Goal: Complete application form

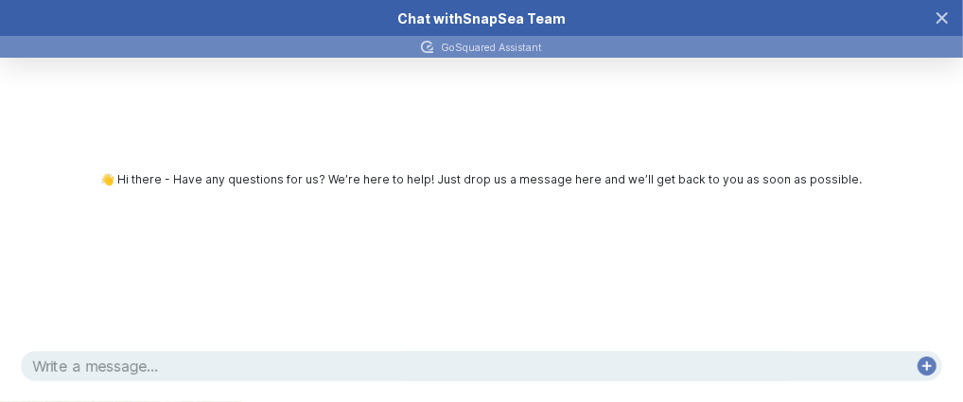
scroll to position [1316, 0]
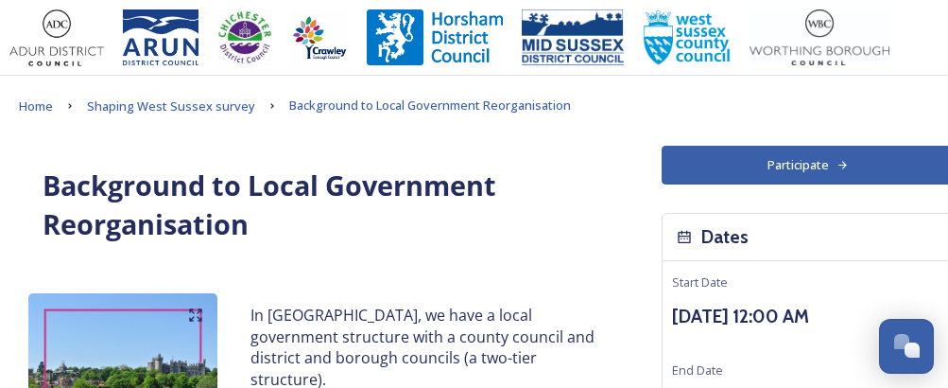
scroll to position [2480, 2]
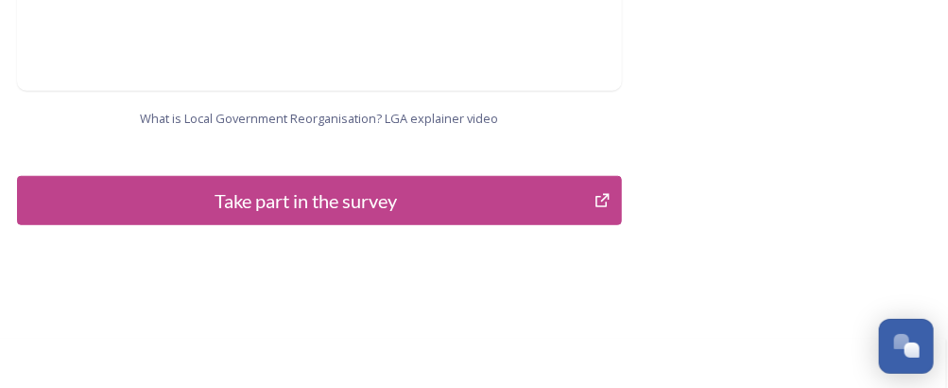
click at [283, 186] on div "Take part in the survey" at bounding box center [305, 200] width 557 height 28
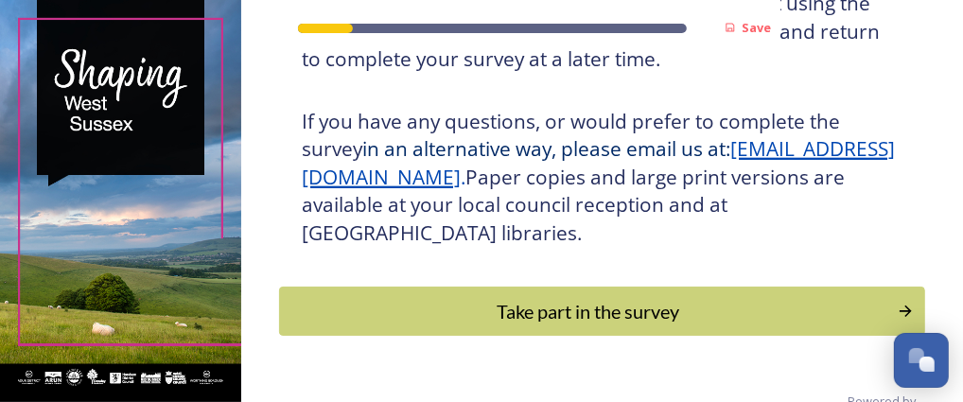
scroll to position [532, 0]
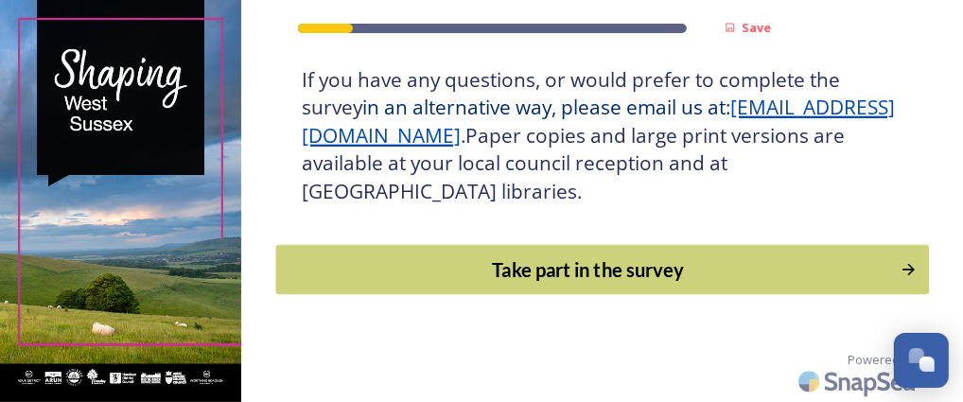
click at [568, 272] on div "Take part in the survey" at bounding box center [588, 269] width 604 height 28
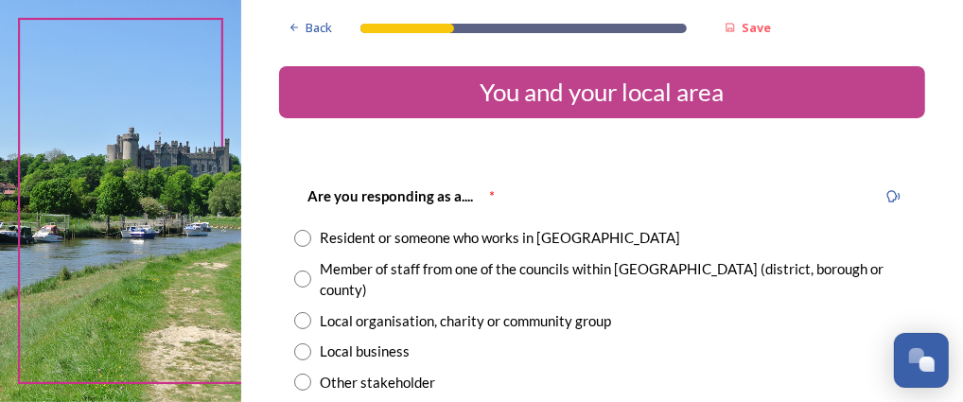
click at [450, 30] on div at bounding box center [406, 28] width 93 height 9
click at [301, 234] on input "radio" at bounding box center [302, 238] width 17 height 17
radio input "true"
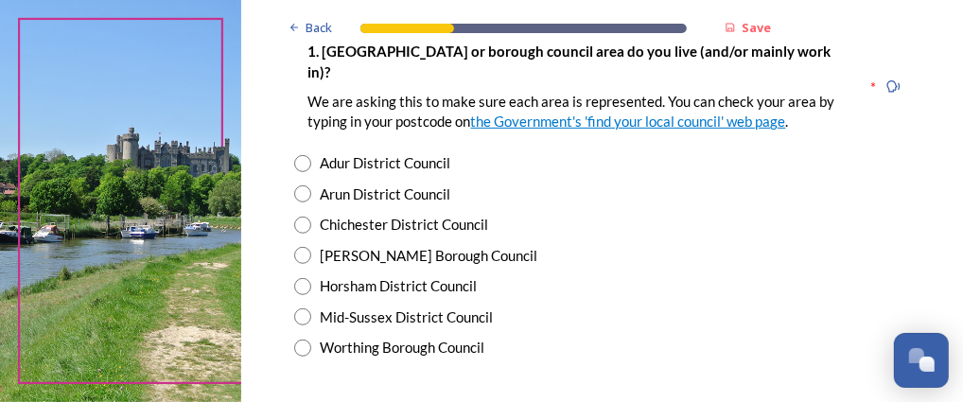
scroll to position [460, 0]
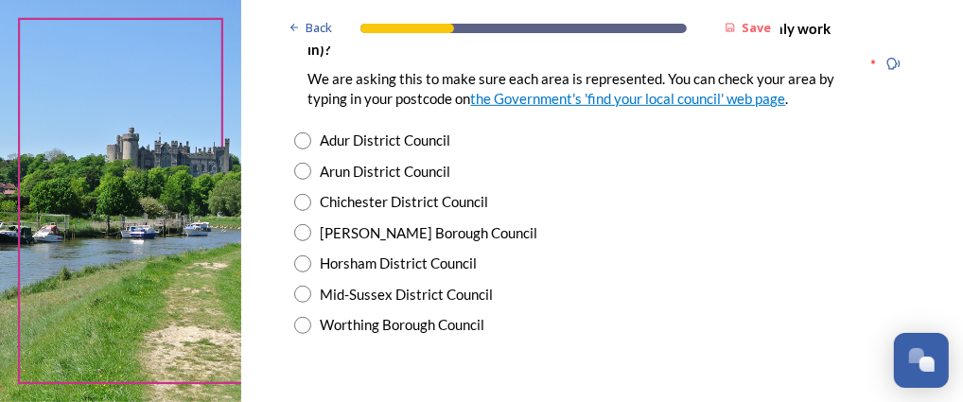
click at [303, 286] on input "radio" at bounding box center [302, 294] width 17 height 17
radio input "true"
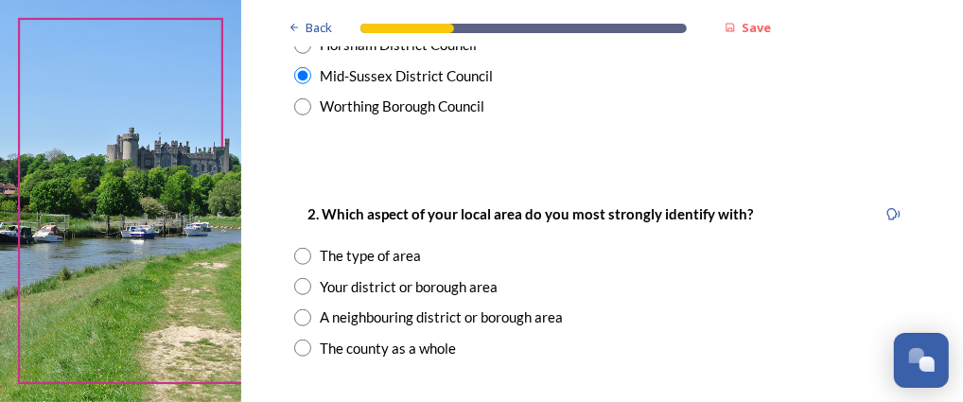
scroll to position [719, 0]
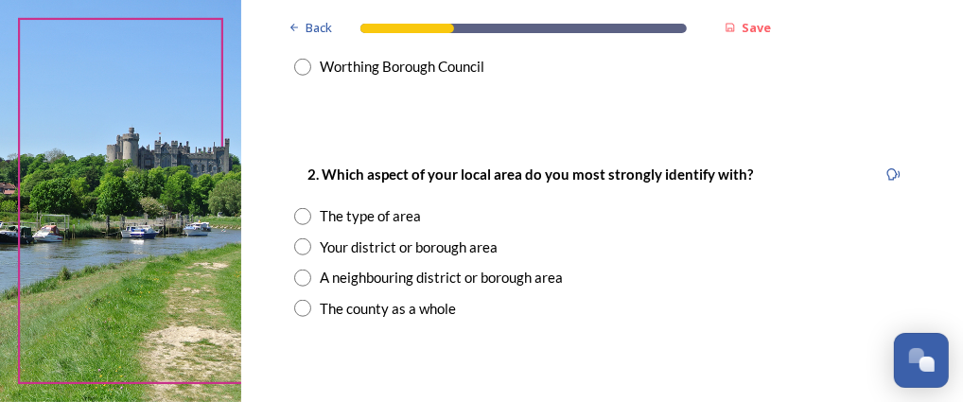
click at [300, 300] on input "radio" at bounding box center [302, 308] width 17 height 17
radio input "true"
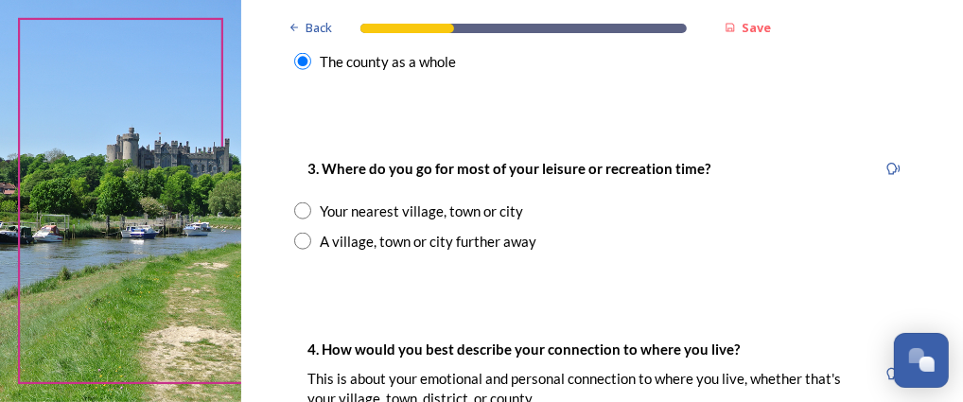
scroll to position [951, 0]
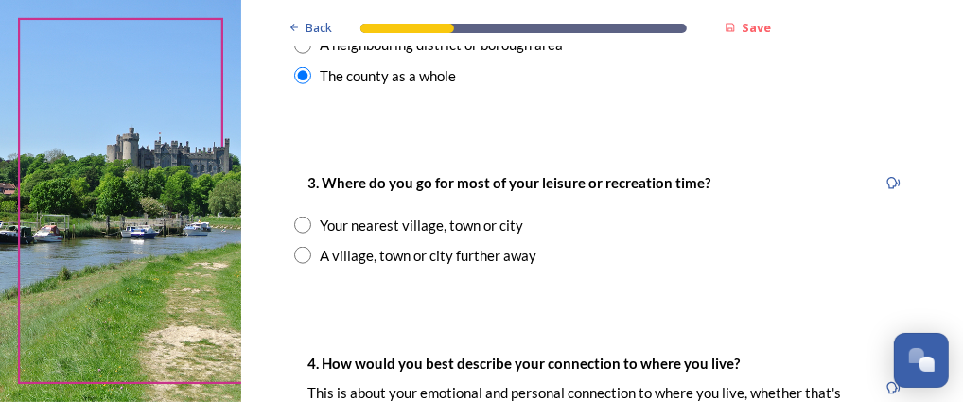
click at [304, 217] on input "radio" at bounding box center [302, 225] width 17 height 17
radio input "true"
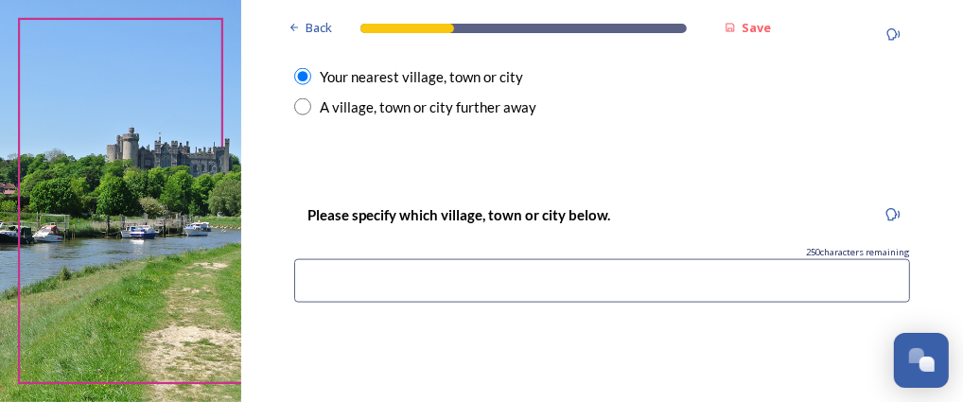
scroll to position [1102, 0]
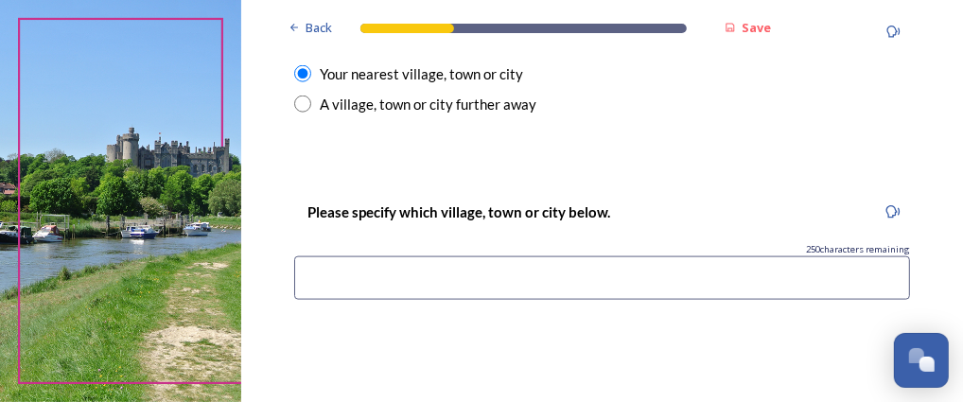
click at [310, 256] on input at bounding box center [602, 277] width 616 height 43
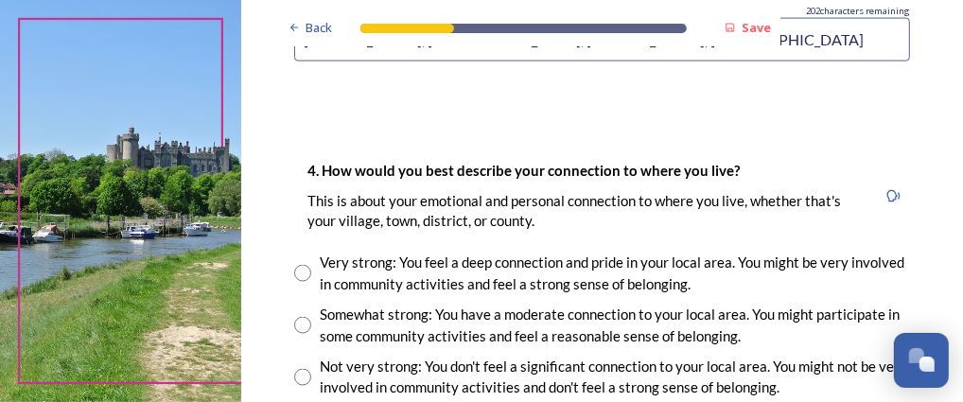
scroll to position [1350, 0]
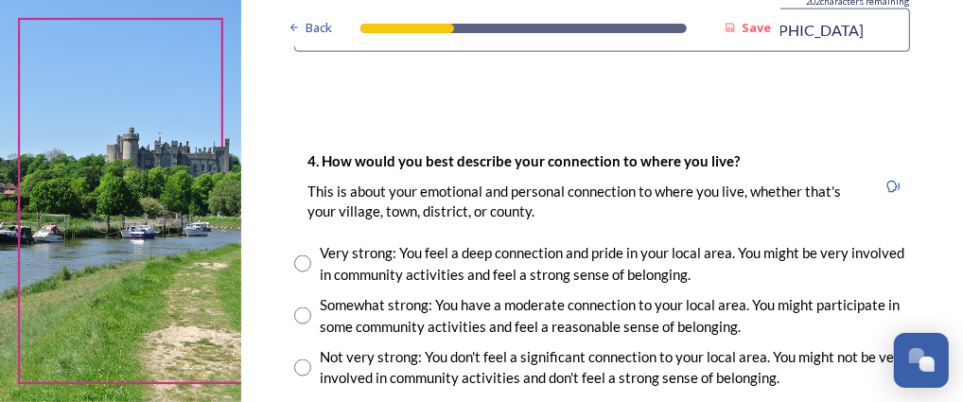
type input "Lindfield, Haywards Heath, Burges Hill, Brighton"
click at [304, 307] on input "radio" at bounding box center [302, 315] width 17 height 17
radio input "true"
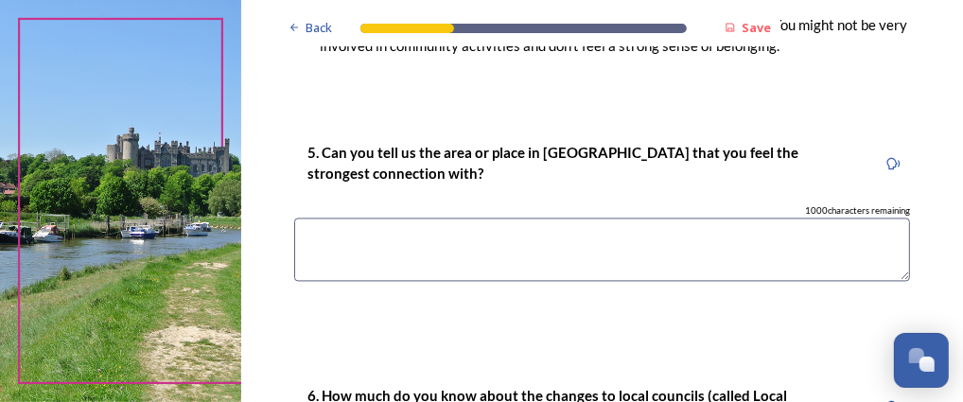
scroll to position [1683, 0]
click at [315, 217] on textarea at bounding box center [602, 248] width 616 height 63
click at [337, 217] on textarea "Midsussex" at bounding box center [602, 248] width 616 height 63
drag, startPoint x: 348, startPoint y: 199, endPoint x: 315, endPoint y: 254, distance: 64.9
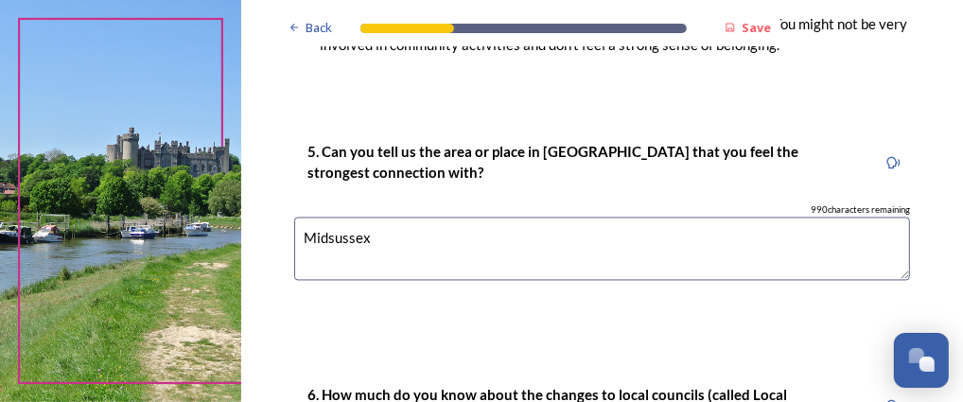
click at [315, 254] on div "5. Can you tell us the area or place in West Sussex that you feel the strongest…" at bounding box center [602, 220] width 647 height 196
click at [328, 217] on textarea "Midsussex" at bounding box center [602, 248] width 616 height 63
click at [375, 217] on textarea "Mid Sussex" at bounding box center [602, 248] width 616 height 63
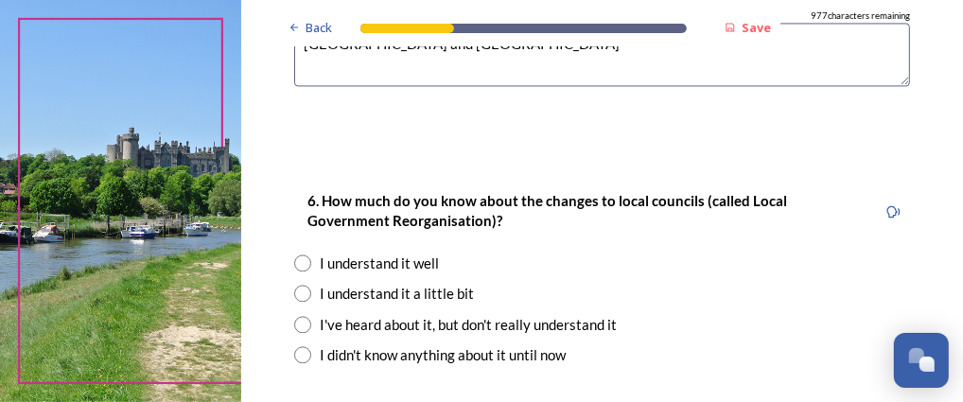
scroll to position [1881, 0]
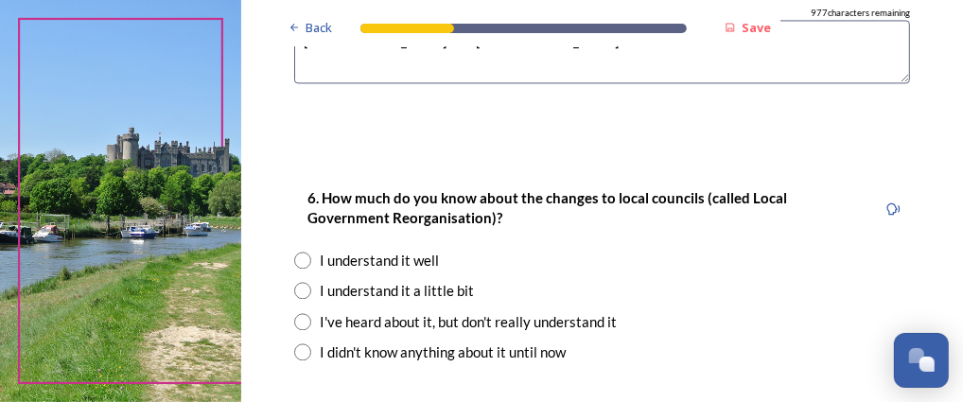
type textarea "Mid Sussex and Brighton"
click at [300, 282] on input "radio" at bounding box center [302, 290] width 17 height 17
radio input "true"
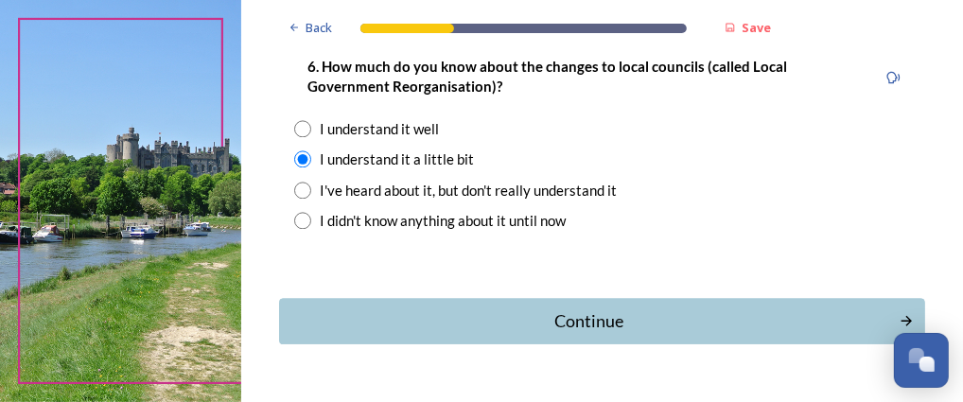
scroll to position [2019, 0]
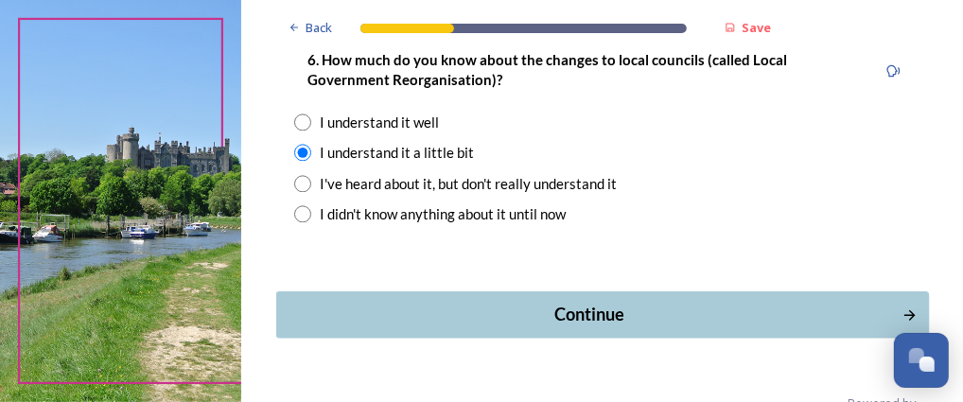
click at [564, 301] on div "Continue" at bounding box center [589, 314] width 606 height 26
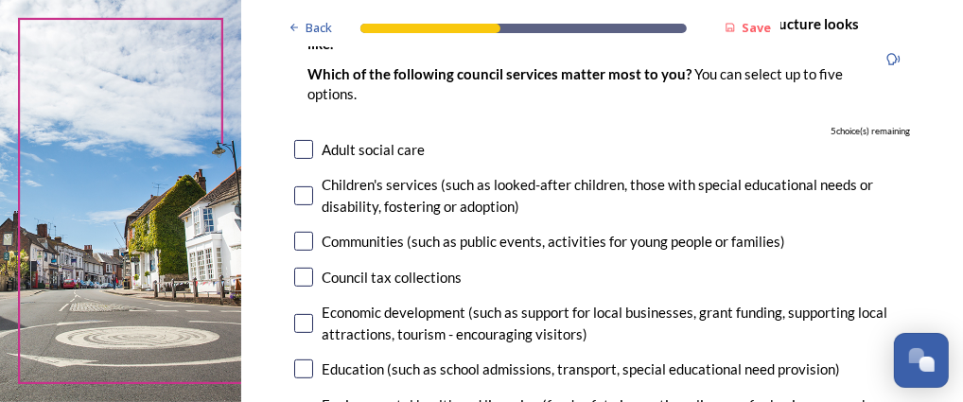
scroll to position [173, 0]
click at [304, 147] on input "checkbox" at bounding box center [303, 148] width 19 height 19
checkbox input "true"
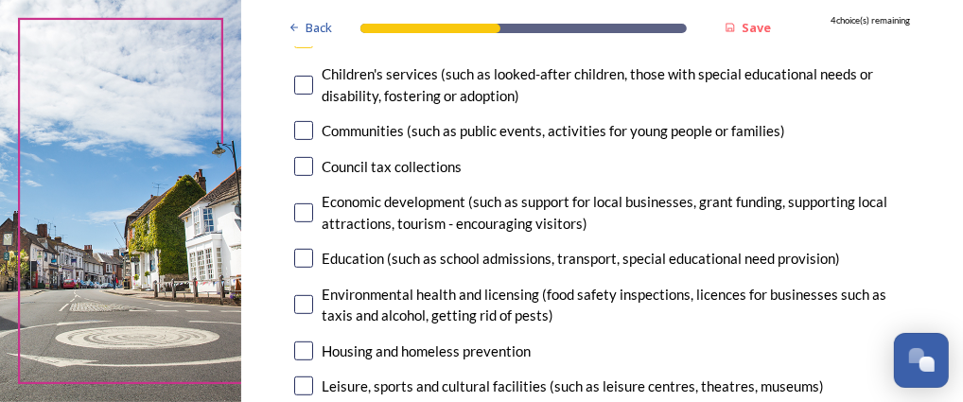
scroll to position [292, 0]
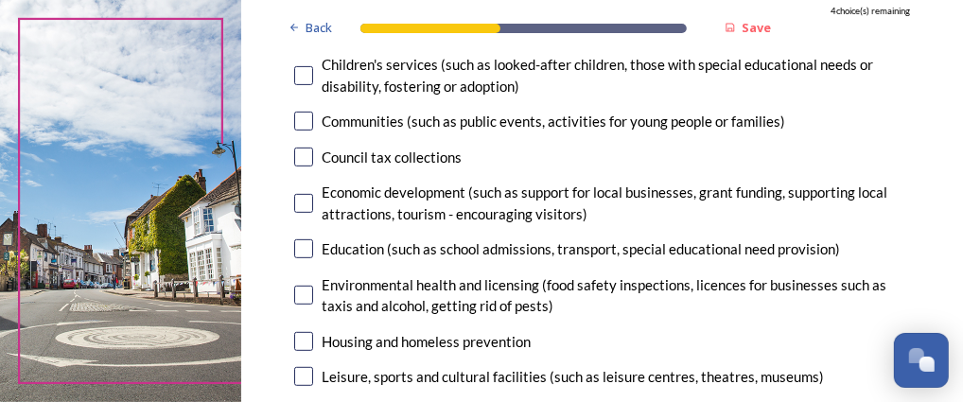
click at [304, 294] on input "checkbox" at bounding box center [303, 295] width 19 height 19
checkbox input "true"
click at [304, 341] on input "checkbox" at bounding box center [303, 341] width 19 height 19
checkbox input "true"
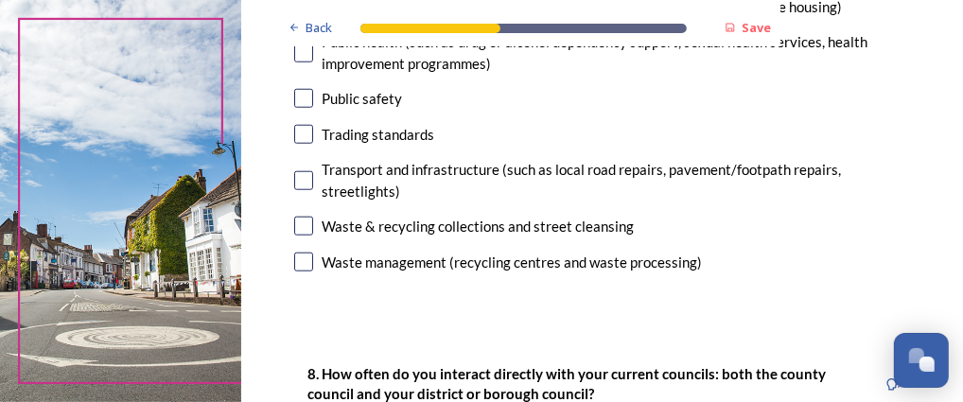
scroll to position [828, 0]
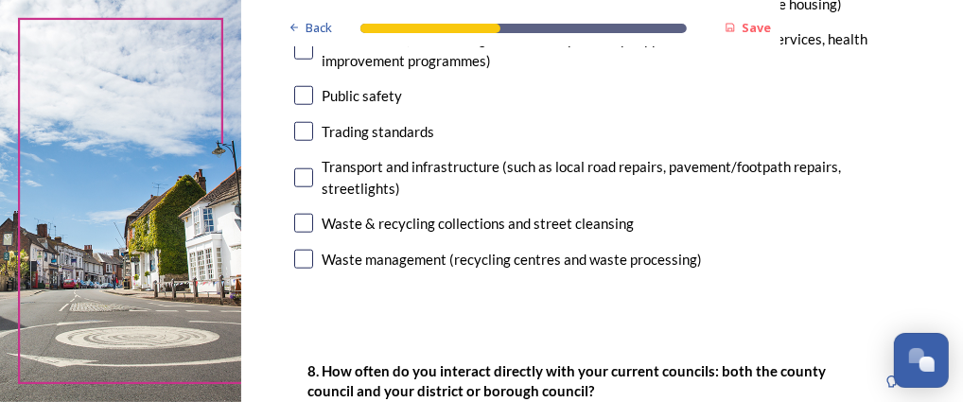
click at [304, 252] on input "checkbox" at bounding box center [303, 259] width 19 height 19
checkbox input "true"
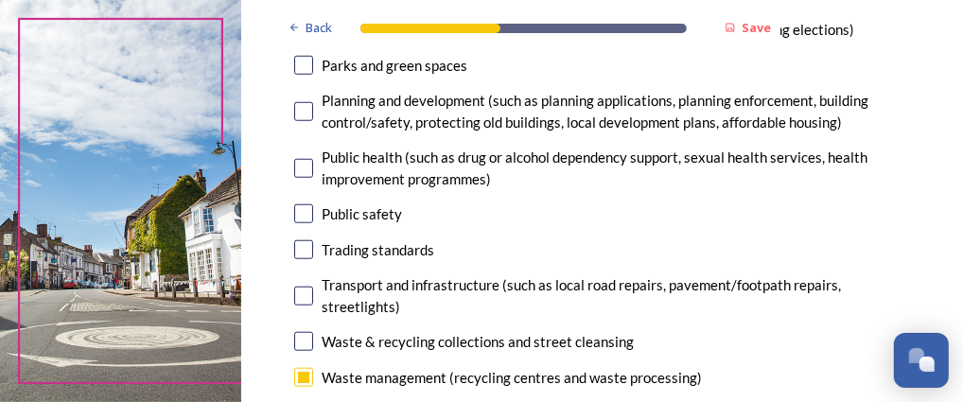
scroll to position [650, 0]
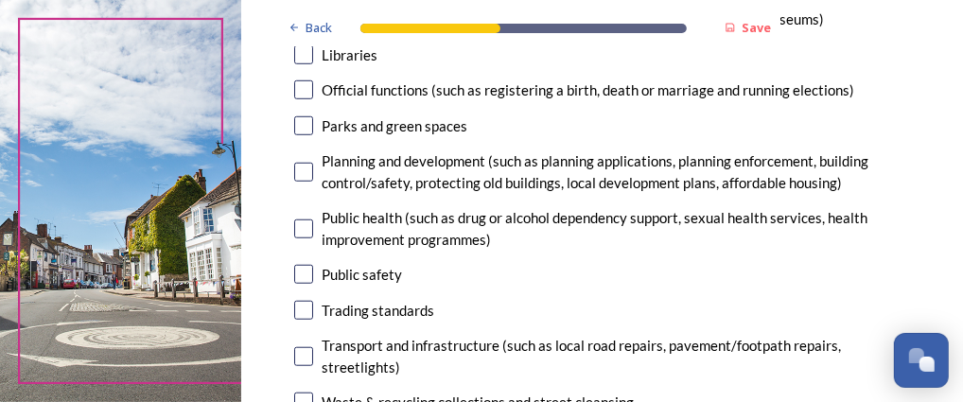
click at [304, 270] on input "checkbox" at bounding box center [303, 274] width 19 height 19
checkbox input "true"
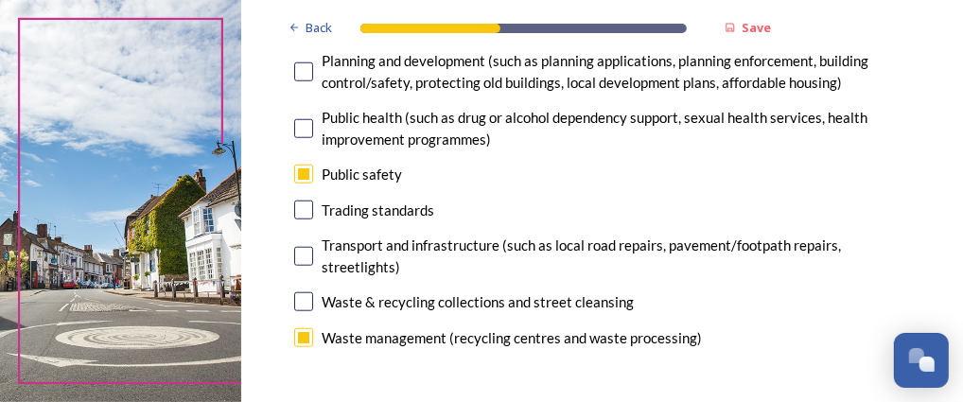
scroll to position [751, 0]
click at [301, 336] on input "checkbox" at bounding box center [303, 336] width 19 height 19
checkbox input "false"
click at [301, 301] on input "checkbox" at bounding box center [303, 300] width 19 height 19
checkbox input "true"
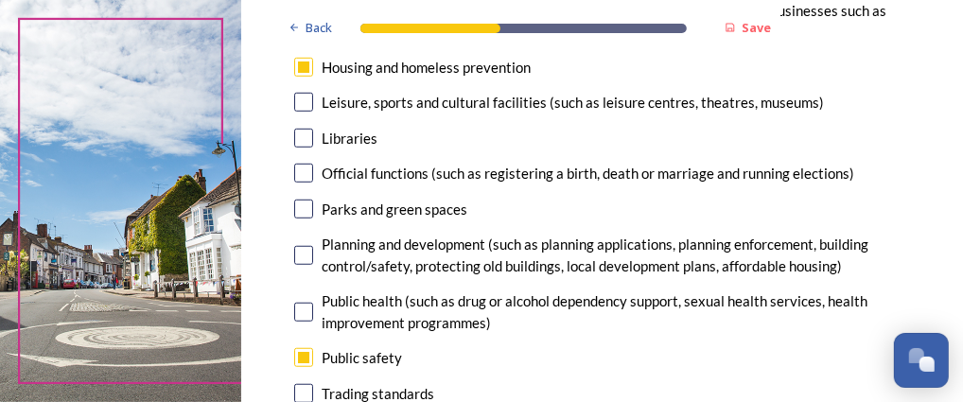
scroll to position [559, 0]
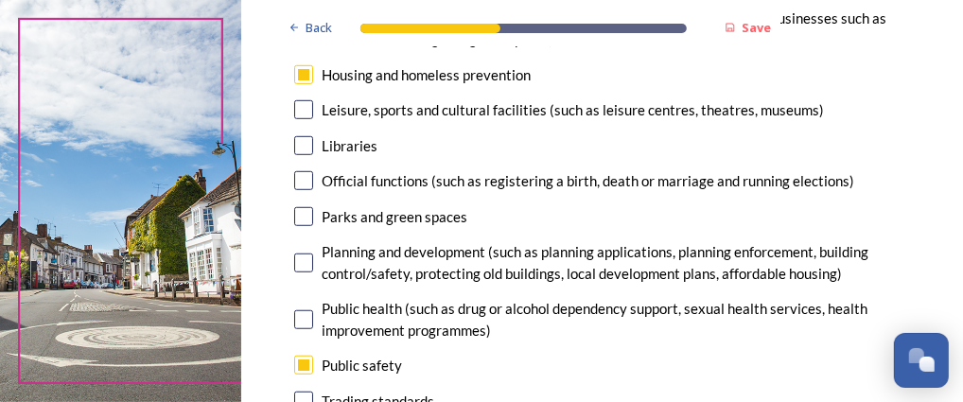
click at [570, 286] on div "7. Council services will continue, no matter what the local government structur…" at bounding box center [602, 85] width 647 height 956
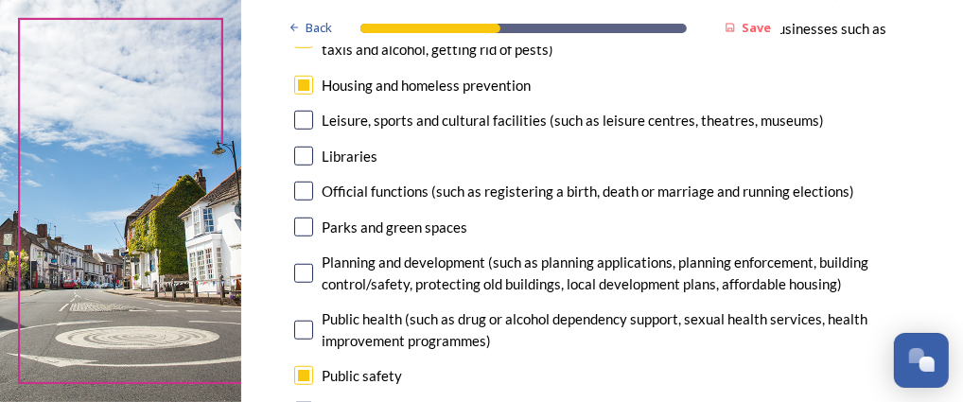
scroll to position [573, 0]
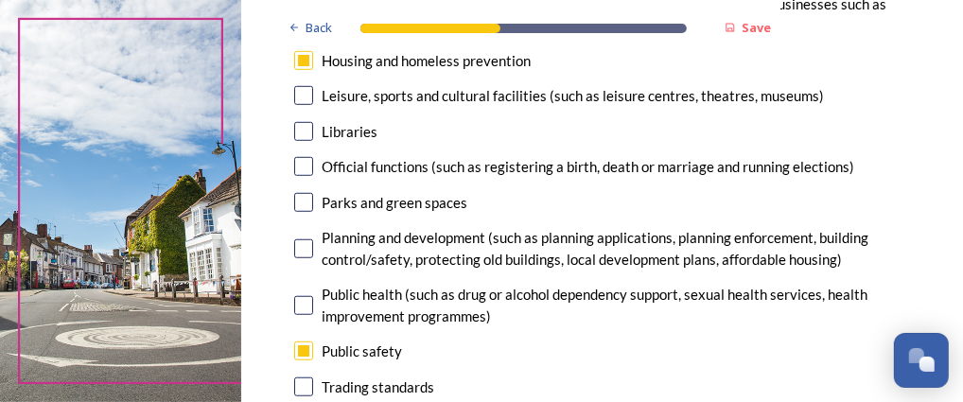
click at [570, 286] on div "Public health (such as drug or alcohol dependency support, sexual health servic…" at bounding box center [616, 305] width 588 height 43
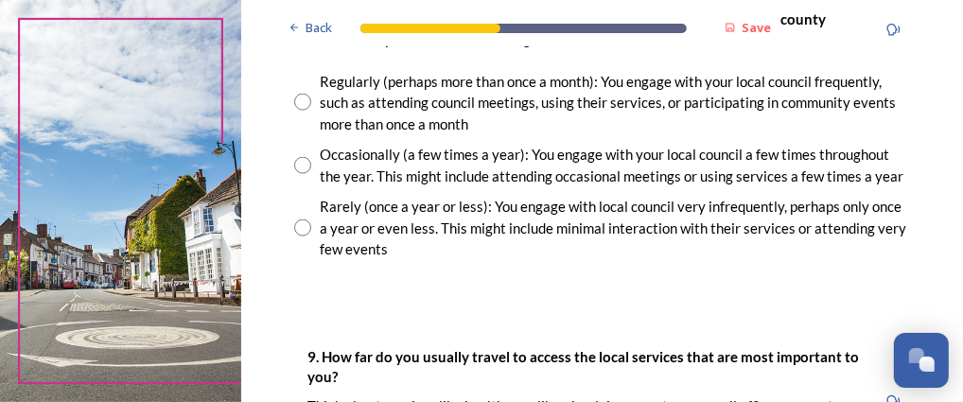
scroll to position [1174, 0]
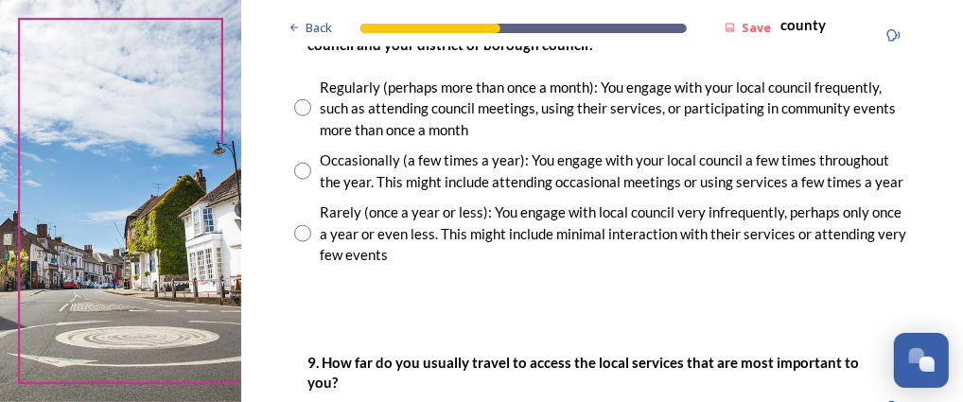
click at [304, 231] on input "radio" at bounding box center [302, 233] width 17 height 17
radio input "true"
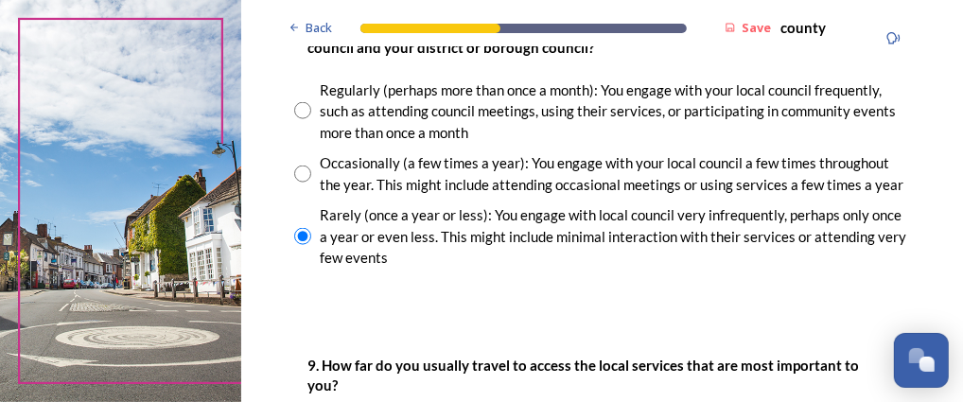
scroll to position [1171, 0]
click at [300, 173] on input "radio" at bounding box center [302, 174] width 17 height 17
radio input "true"
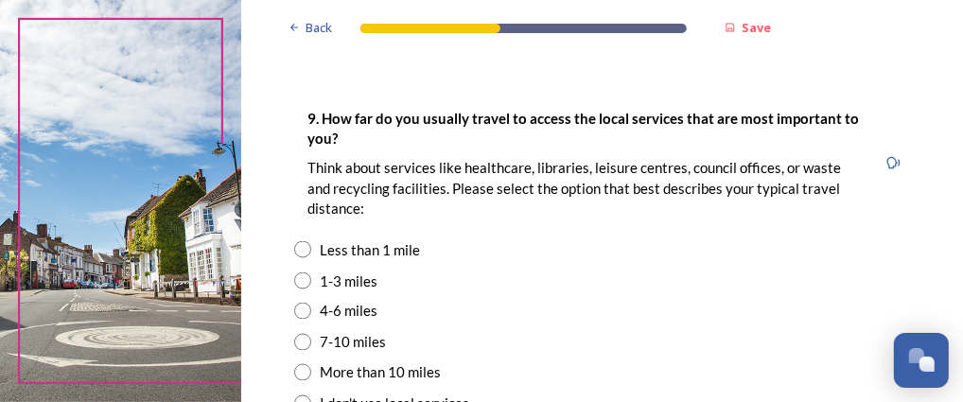
scroll to position [1419, 0]
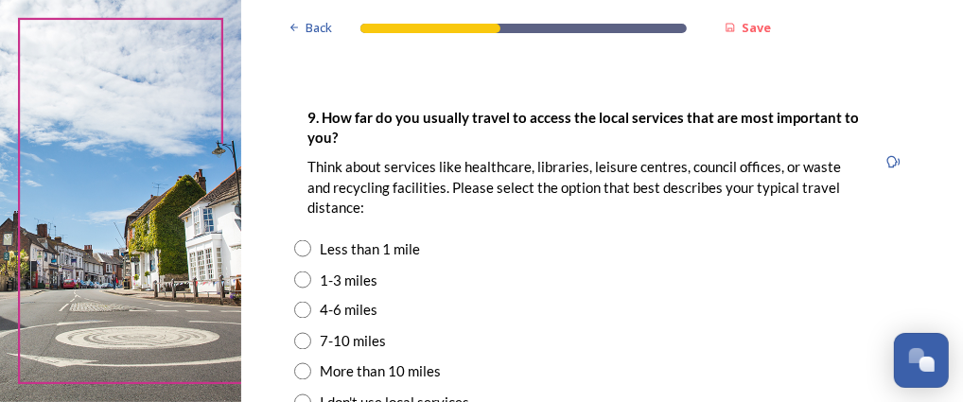
click at [299, 307] on input "radio" at bounding box center [302, 310] width 17 height 17
radio input "true"
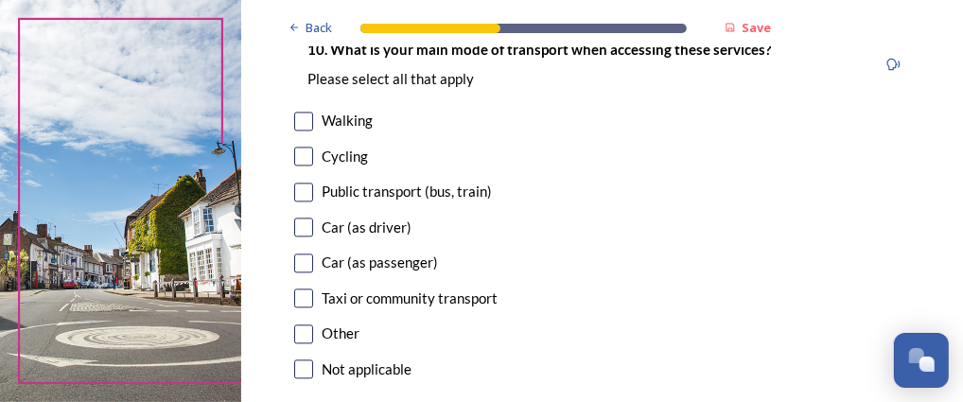
scroll to position [1914, 0]
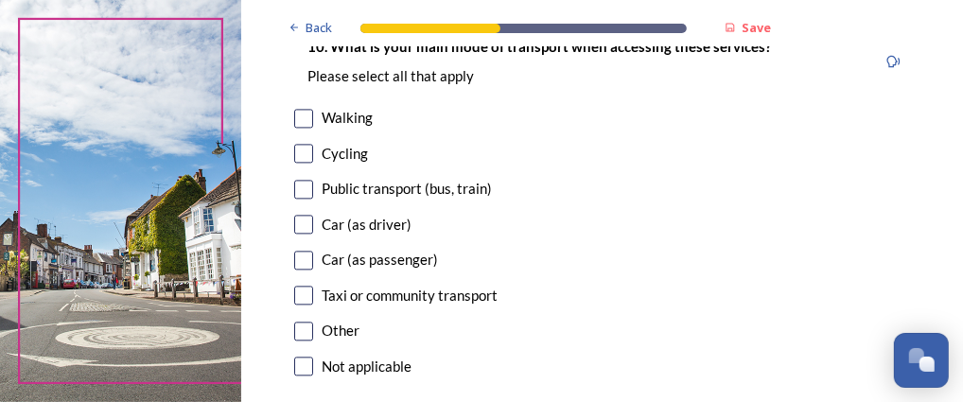
click at [306, 113] on input "checkbox" at bounding box center [303, 118] width 19 height 19
click at [306, 116] on input "checkbox" at bounding box center [303, 118] width 19 height 19
checkbox input "true"
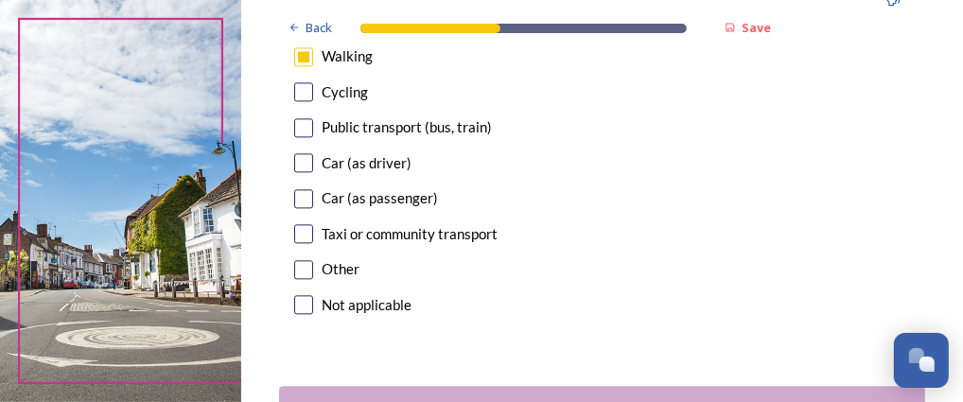
scroll to position [1984, 0]
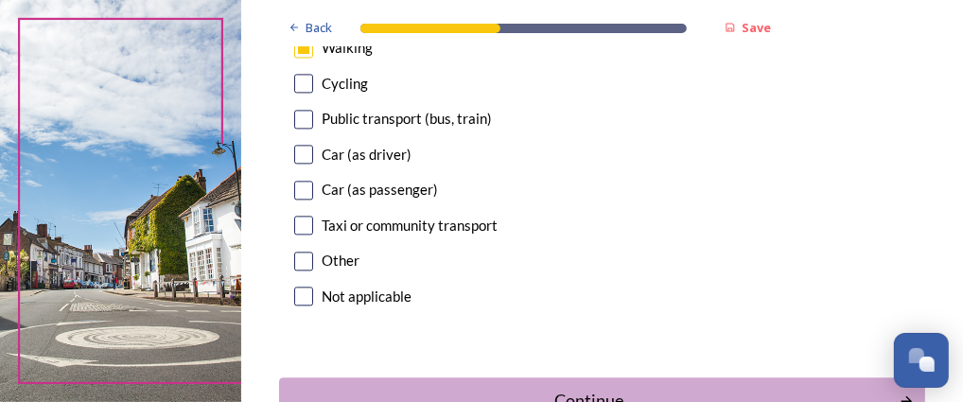
click at [303, 151] on input "checkbox" at bounding box center [303, 154] width 19 height 19
checkbox input "true"
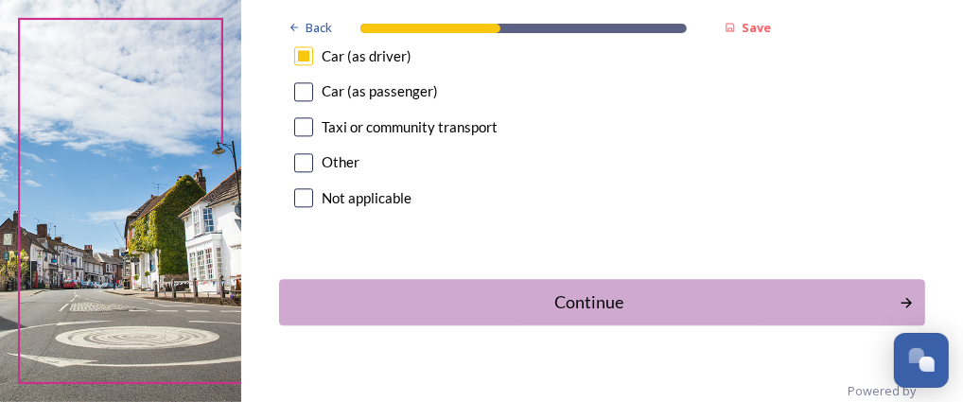
scroll to position [2113, 0]
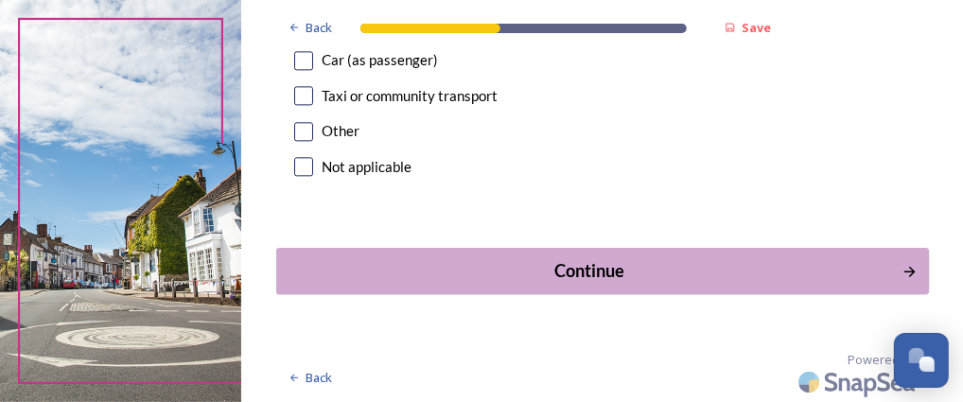
click at [570, 269] on div "Continue" at bounding box center [589, 271] width 606 height 26
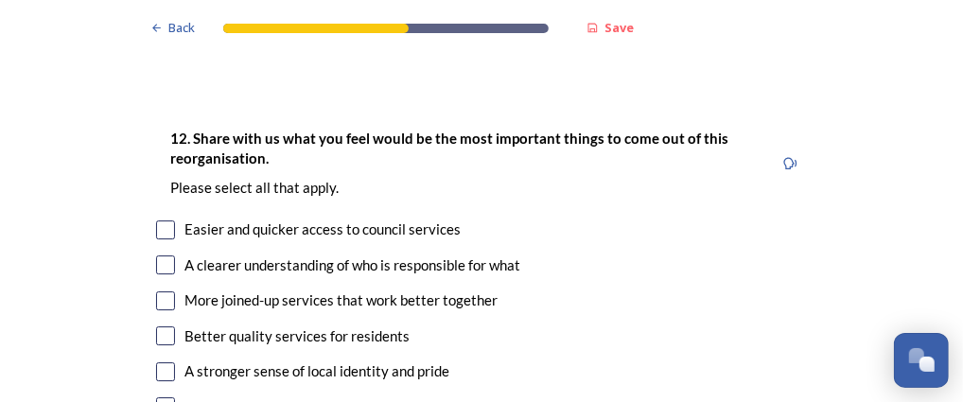
scroll to position [2750, 0]
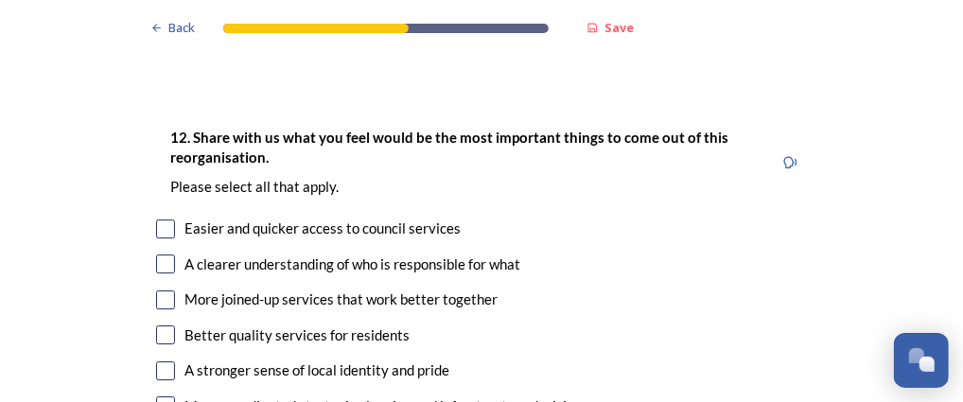
click at [160, 290] on input "checkbox" at bounding box center [165, 299] width 19 height 19
checkbox input "true"
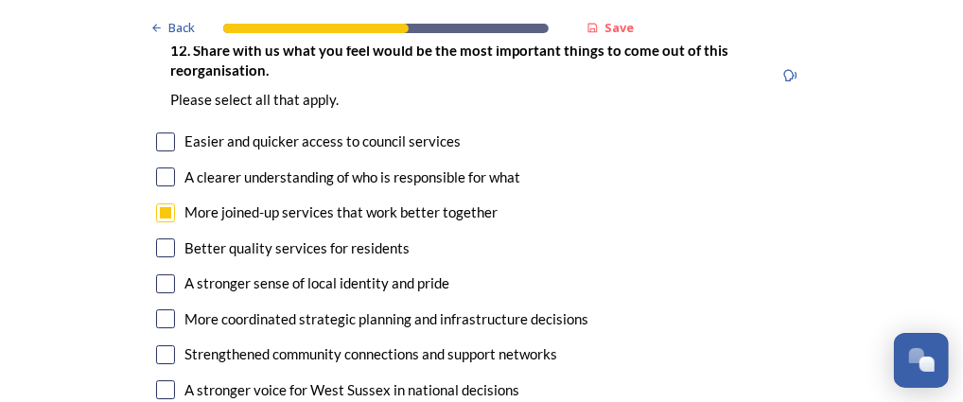
scroll to position [2839, 0]
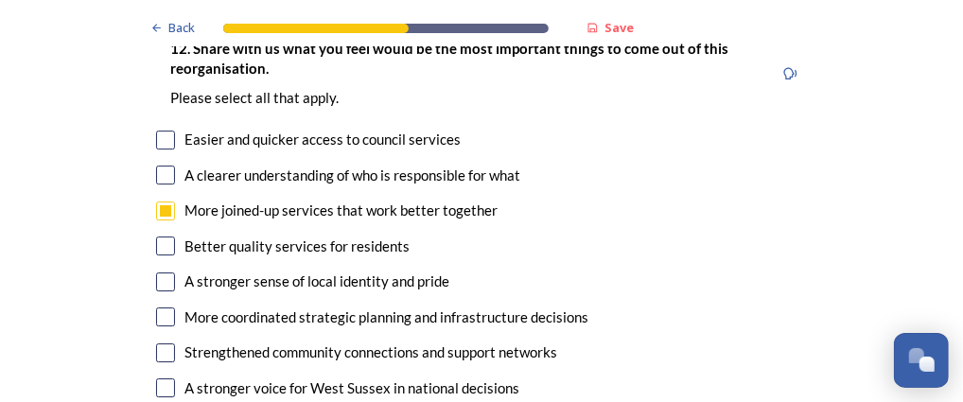
click at [158, 307] on input "checkbox" at bounding box center [165, 316] width 19 height 19
checkbox input "true"
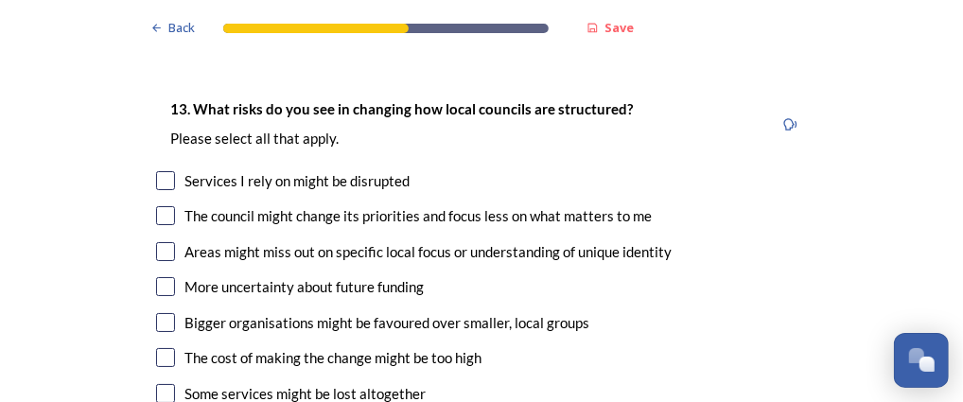
scroll to position [3339, 0]
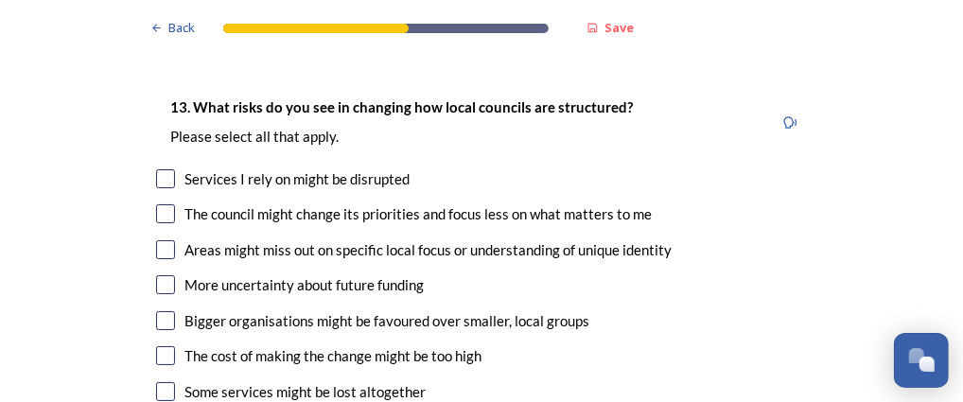
click at [164, 275] on input "checkbox" at bounding box center [165, 284] width 19 height 19
checkbox input "true"
click at [160, 311] on input "checkbox" at bounding box center [165, 320] width 19 height 19
checkbox input "true"
click at [162, 346] on input "checkbox" at bounding box center [165, 355] width 19 height 19
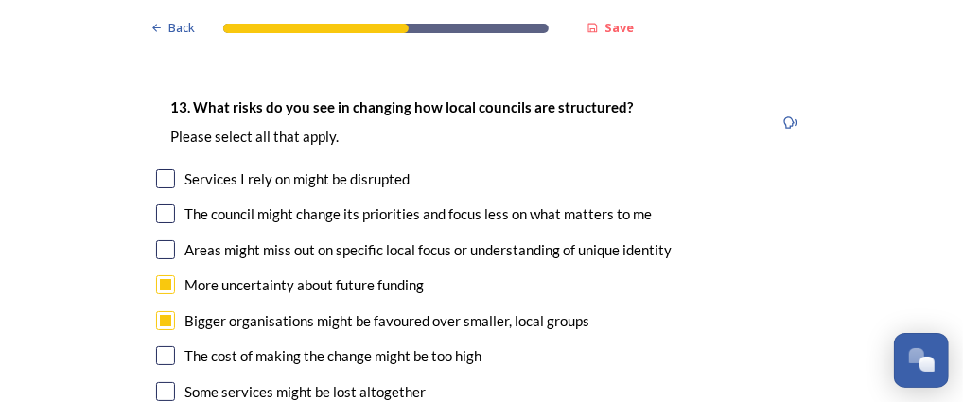
checkbox input "true"
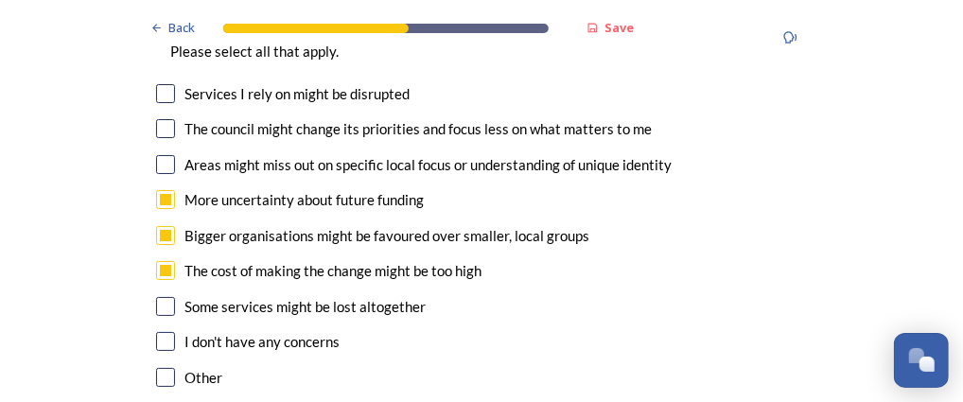
scroll to position [3433, 0]
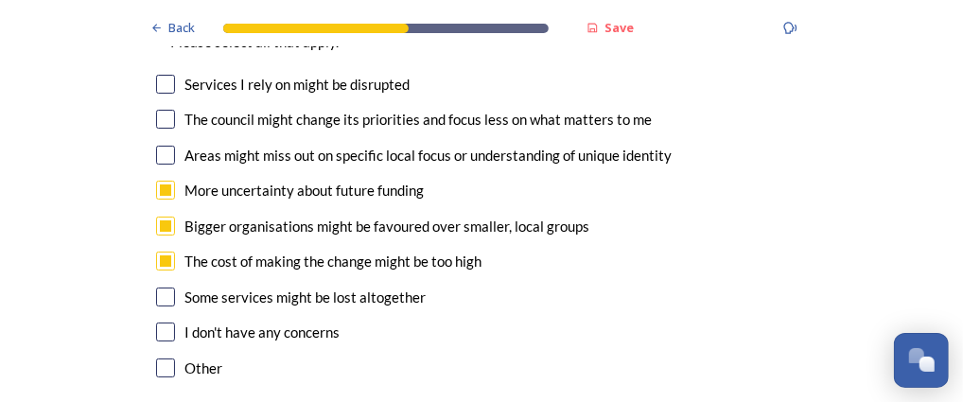
click at [160, 358] on input "checkbox" at bounding box center [165, 367] width 19 height 19
checkbox input "true"
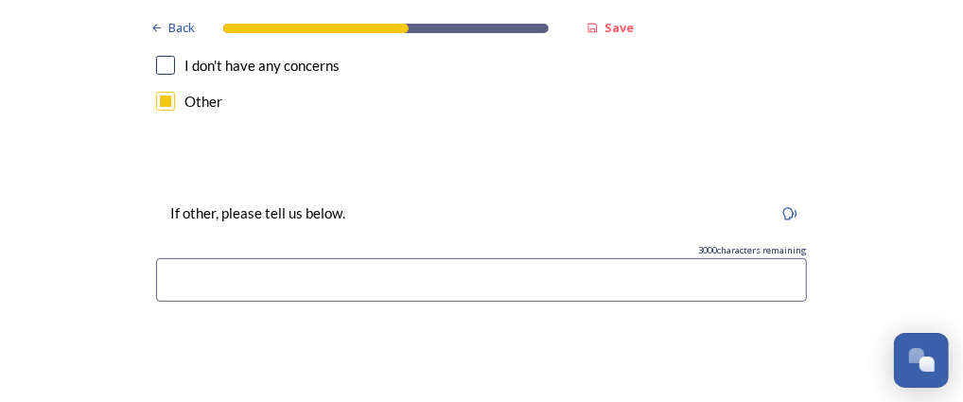
scroll to position [3701, 0]
click at [161, 257] on input at bounding box center [481, 278] width 650 height 43
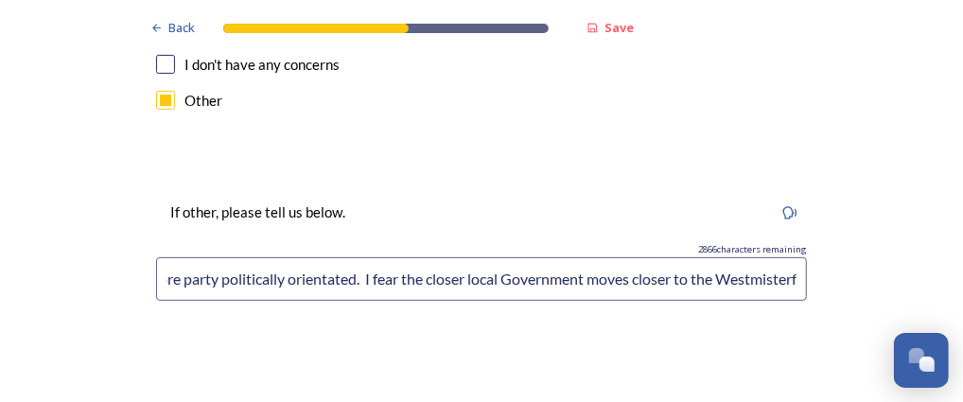
scroll to position [0, 265]
click at [734, 257] on input "Decision making may become even more party politically orientated. I fear the c…" at bounding box center [481, 278] width 650 height 43
click at [739, 257] on input "Decision making may become even more party politically orientated. I fear the c…" at bounding box center [481, 278] width 650 height 43
click at [754, 257] on input "Decision making may become even more party politically orientated. I fear the c…" at bounding box center [481, 278] width 650 height 43
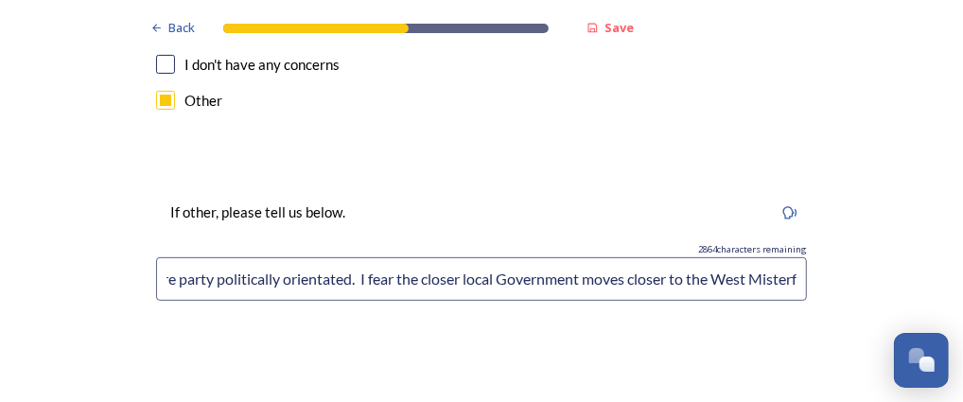
click at [771, 257] on input "Decision making may become even more party politically orientated. I fear the c…" at bounding box center [481, 278] width 650 height 43
click at [791, 257] on input "Decision making may become even more party politically orientated. I fear the c…" at bounding box center [481, 278] width 650 height 43
click at [783, 257] on input "Decision making may become even more party politically orientated. I fear the c…" at bounding box center [481, 278] width 650 height 43
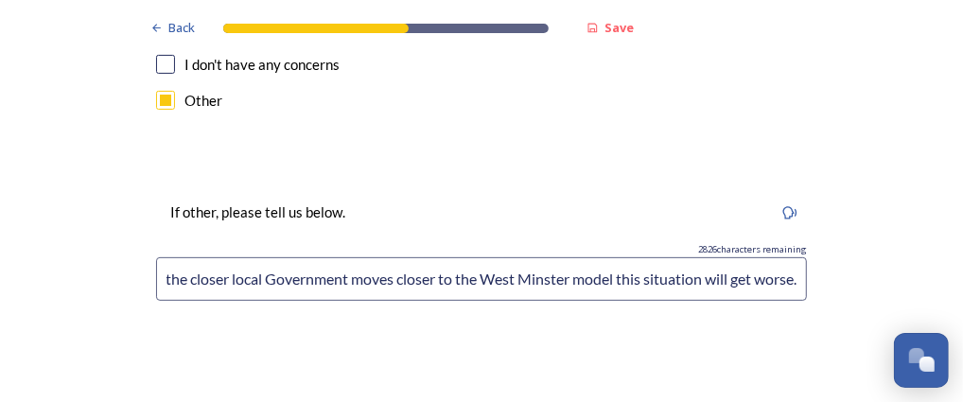
type input "Decision making may become even more party politically orientated. I fear the c…"
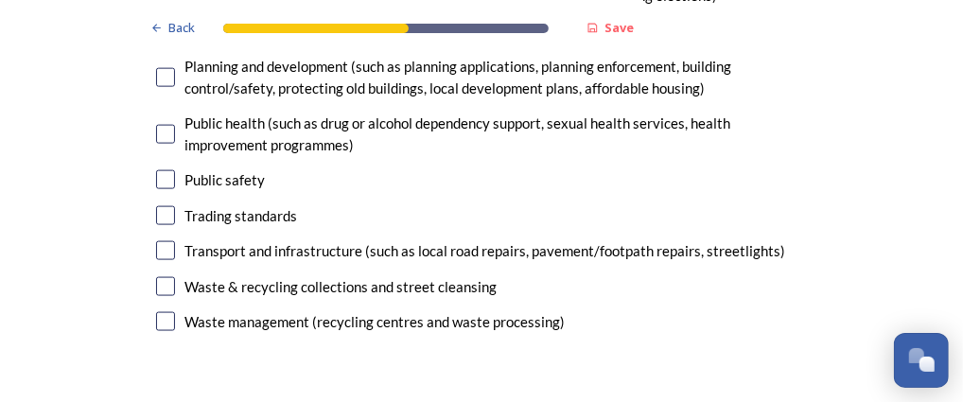
scroll to position [4666, 0]
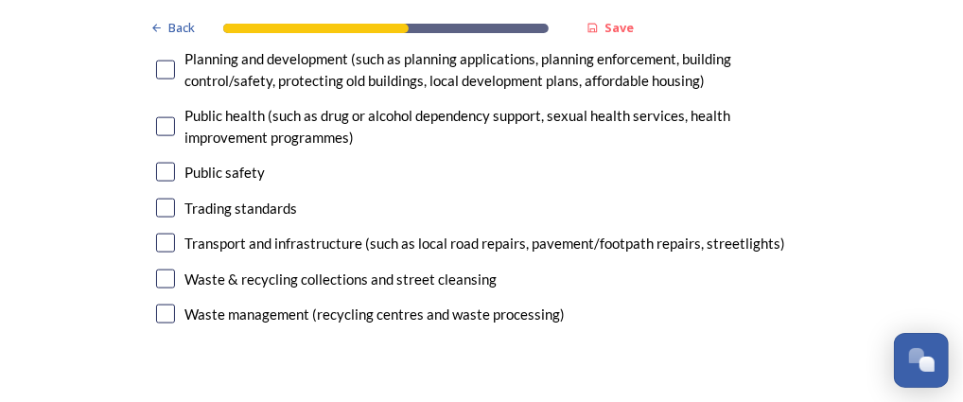
click at [156, 304] on input "checkbox" at bounding box center [165, 313] width 19 height 19
checkbox input "true"
click at [156, 234] on input "checkbox" at bounding box center [165, 243] width 19 height 19
checkbox input "true"
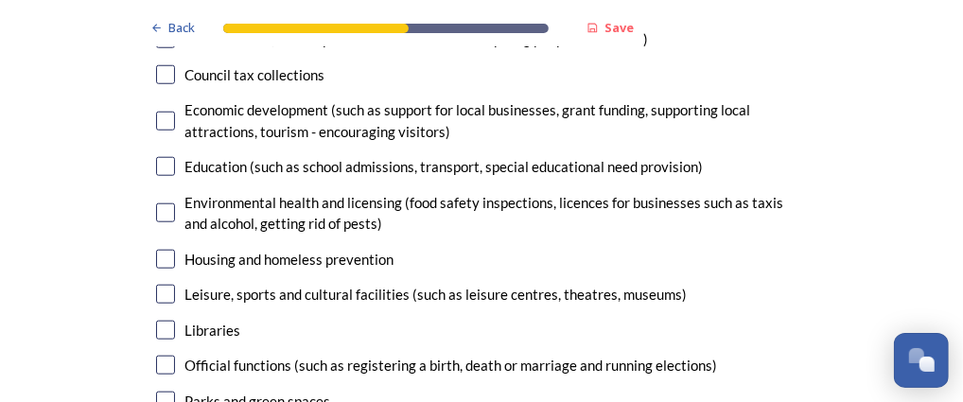
scroll to position [4300, 0]
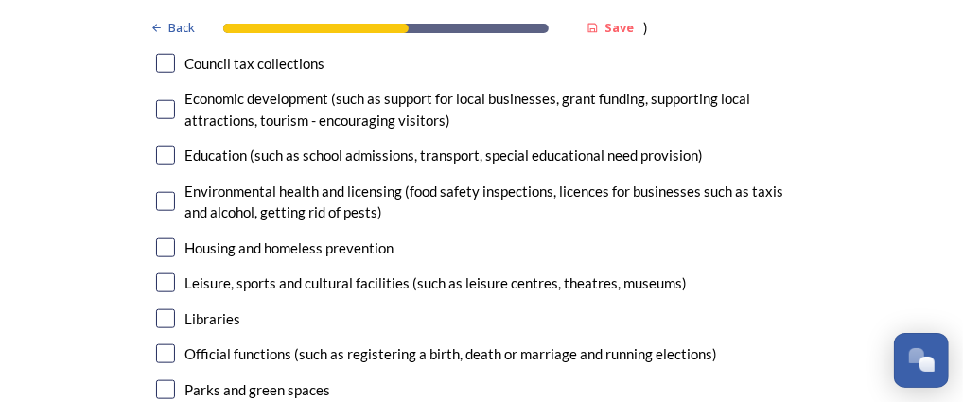
click at [156, 238] on input "checkbox" at bounding box center [165, 247] width 19 height 19
checkbox input "true"
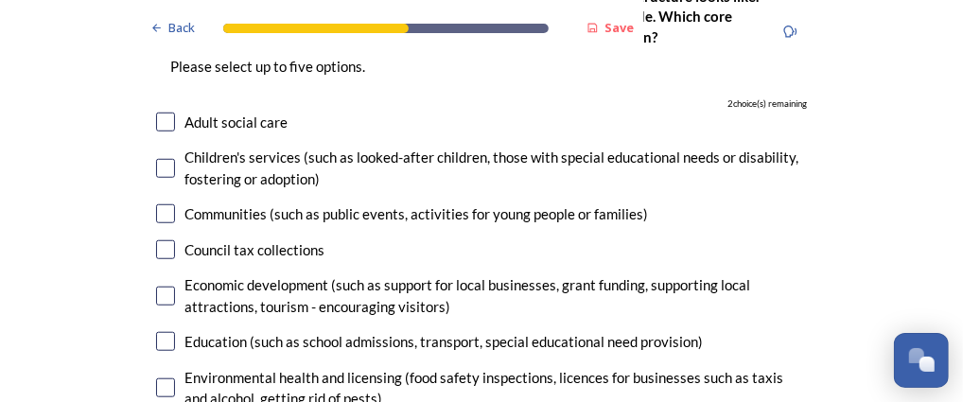
scroll to position [4117, 0]
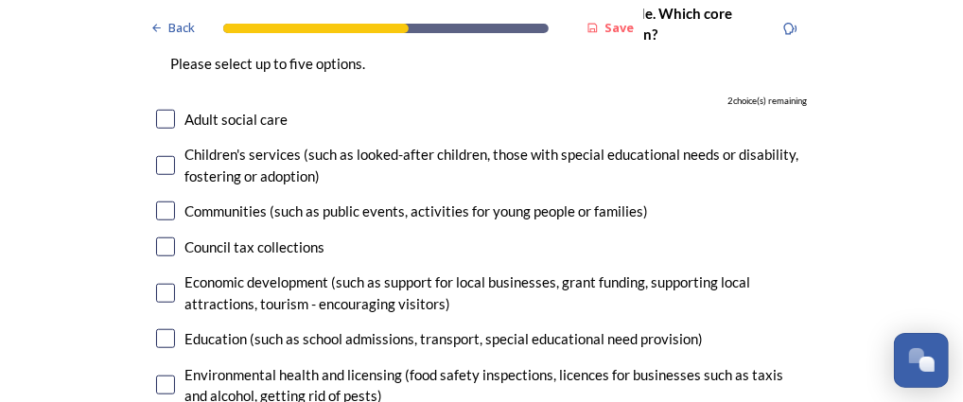
click at [161, 110] on input "checkbox" at bounding box center [165, 119] width 19 height 19
checkbox input "true"
click at [156, 329] on input "checkbox" at bounding box center [165, 338] width 19 height 19
checkbox input "true"
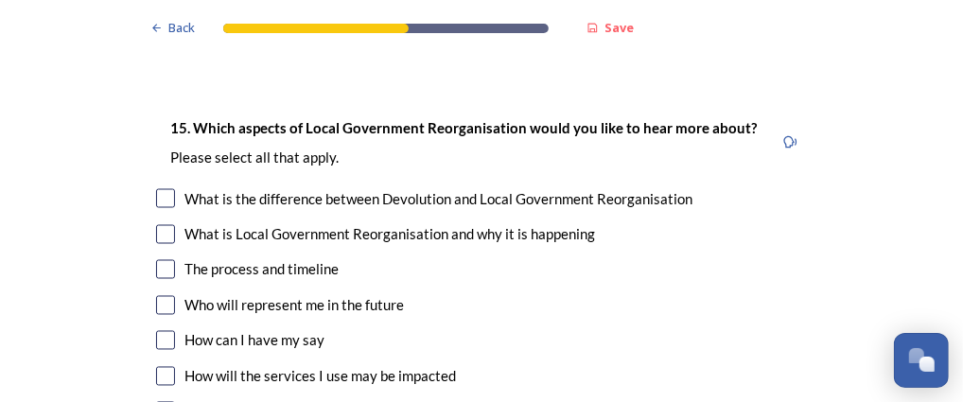
scroll to position [4966, 0]
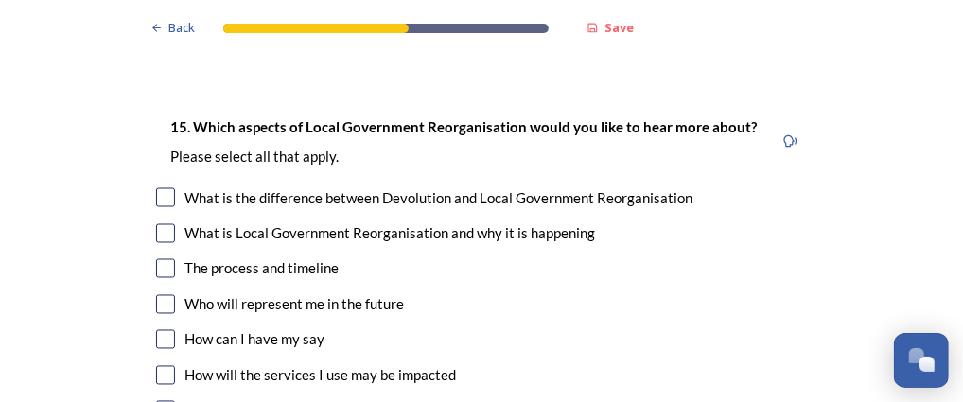
click at [161, 224] on input "checkbox" at bounding box center [165, 233] width 19 height 19
checkbox input "true"
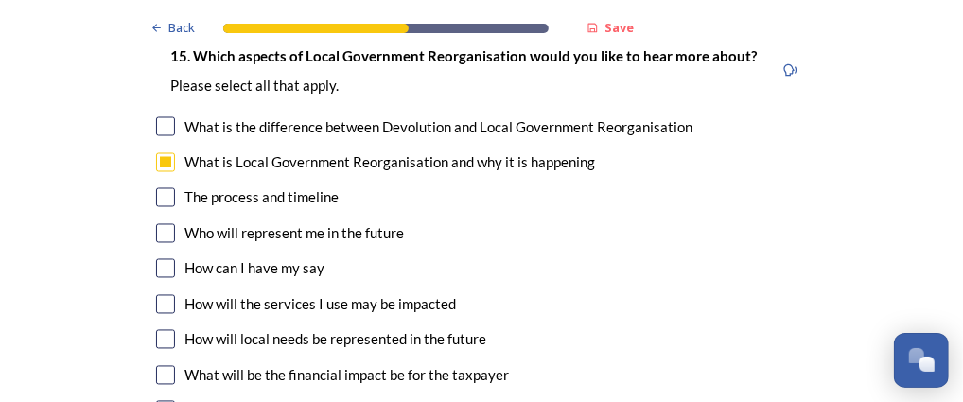
scroll to position [5030, 0]
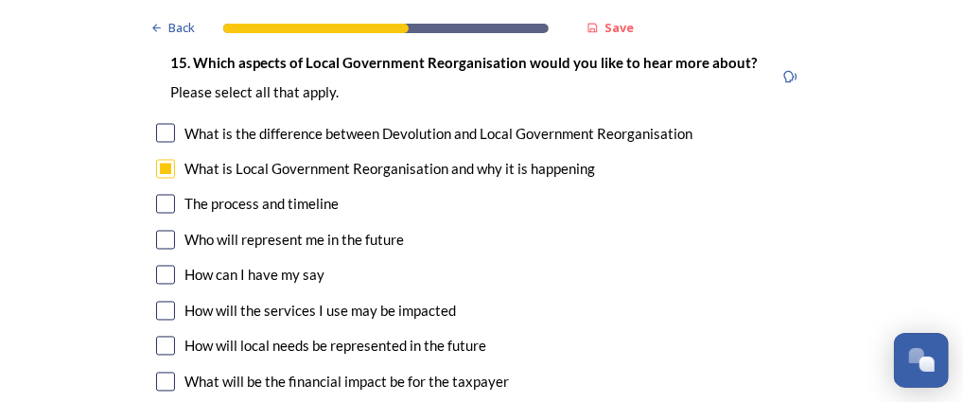
click at [162, 231] on input "checkbox" at bounding box center [165, 240] width 19 height 19
checkbox input "true"
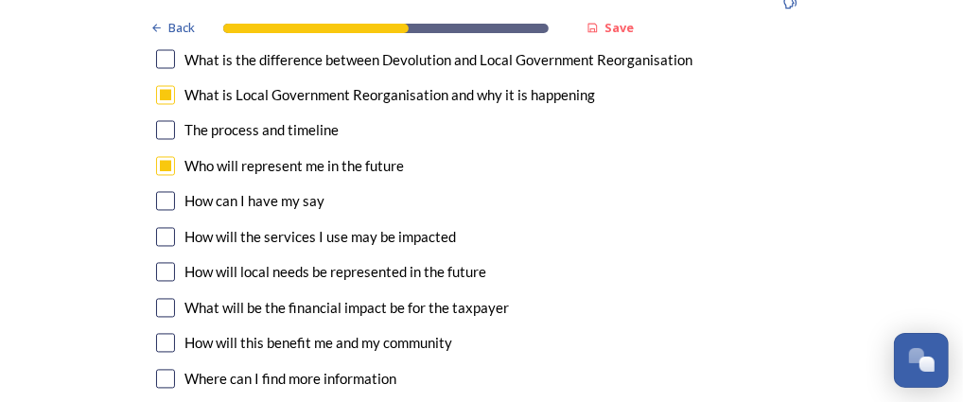
scroll to position [5112, 0]
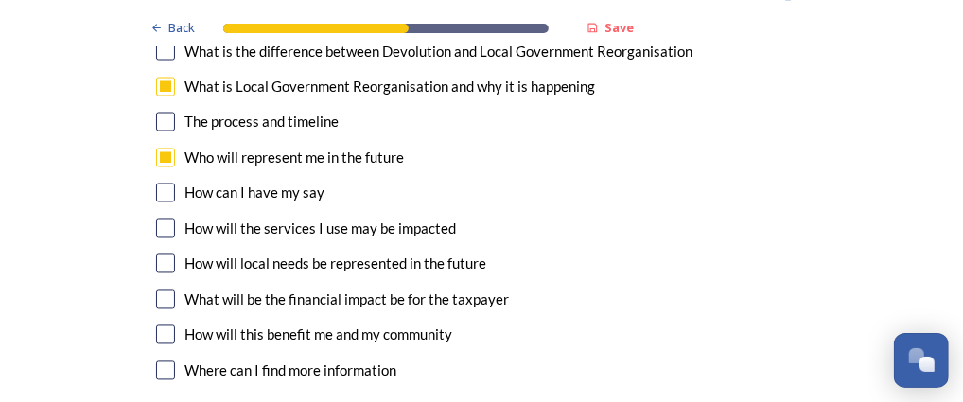
click at [158, 290] on input "checkbox" at bounding box center [165, 299] width 19 height 19
checkbox input "true"
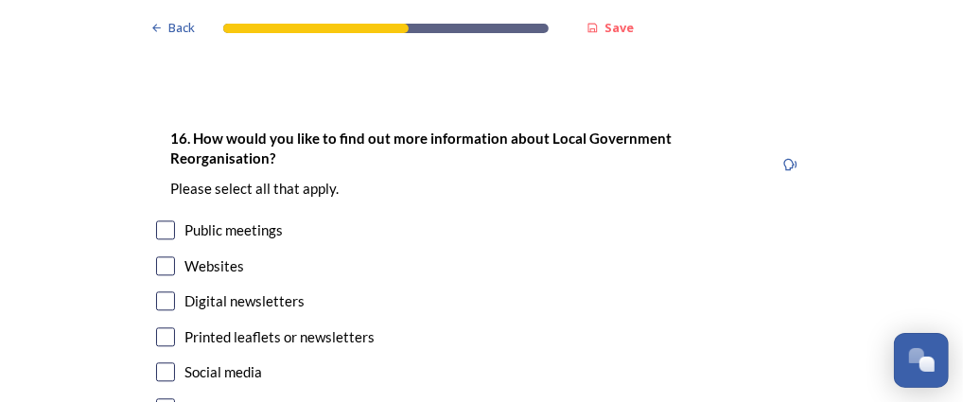
scroll to position [5457, 0]
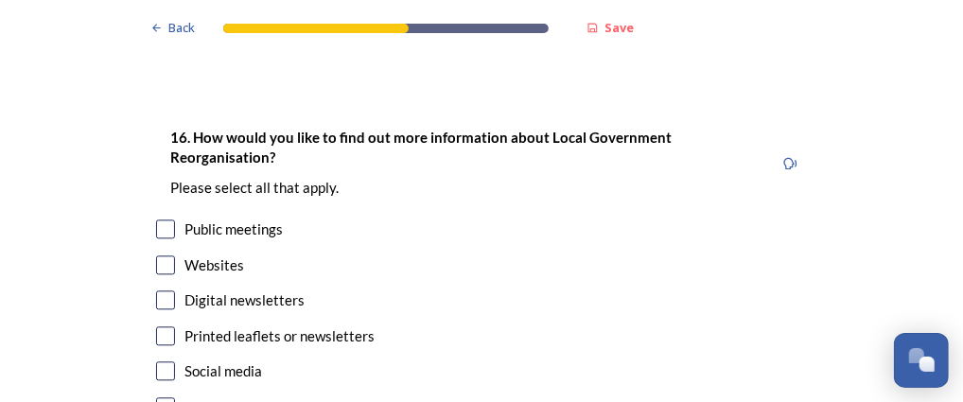
click at [156, 219] on input "checkbox" at bounding box center [165, 228] width 19 height 19
checkbox input "true"
click at [156, 255] on input "checkbox" at bounding box center [165, 264] width 19 height 19
checkbox input "true"
click at [158, 290] on input "checkbox" at bounding box center [165, 299] width 19 height 19
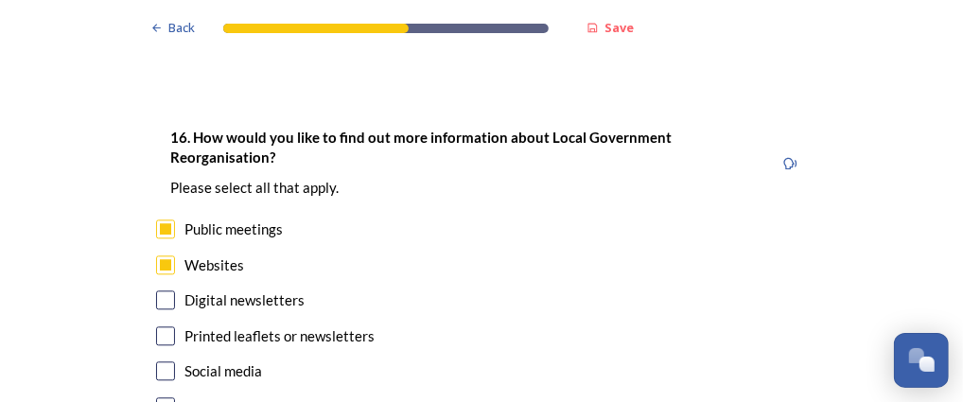
checkbox input "true"
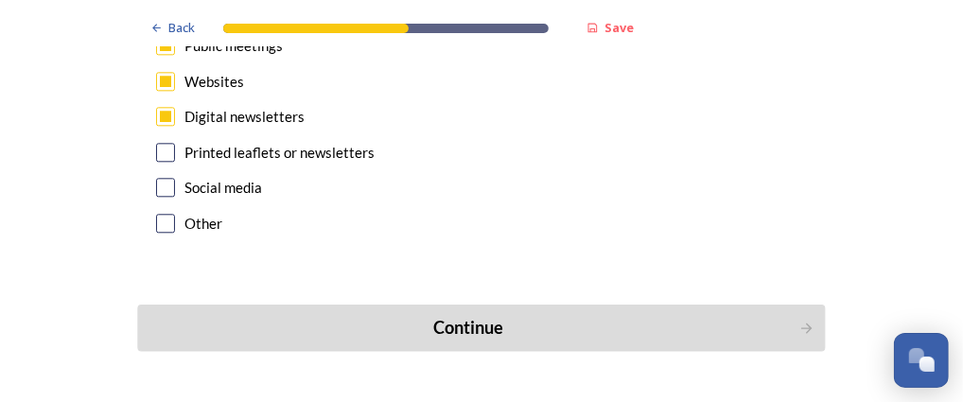
click at [471, 315] on div "Continue" at bounding box center [468, 328] width 640 height 26
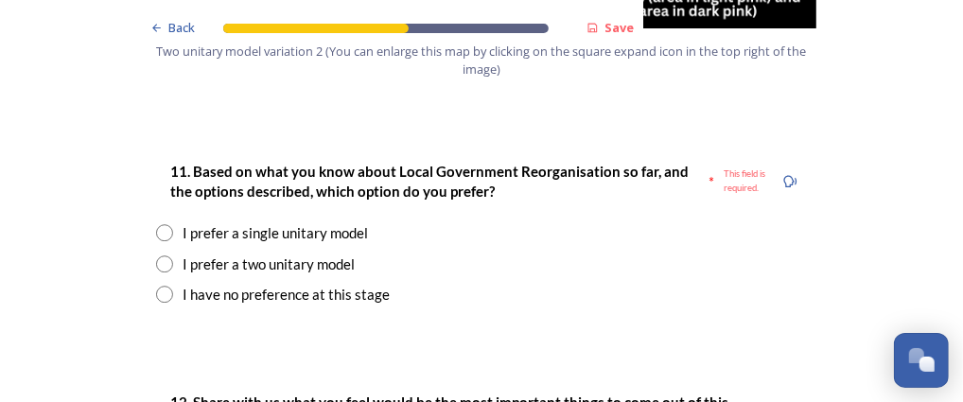
scroll to position [2481, 0]
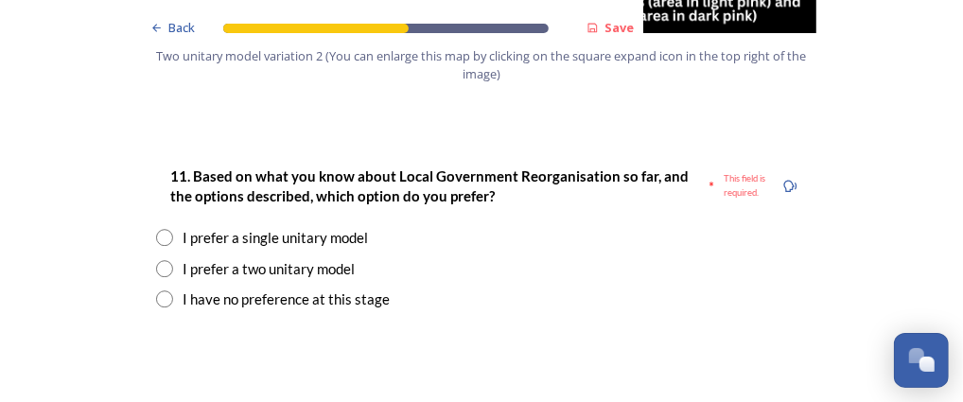
drag, startPoint x: 561, startPoint y: 181, endPoint x: 489, endPoint y: 232, distance: 88.1
click at [489, 232] on div "11. Based on what you know about Local Government Reorganisation so far, and th…" at bounding box center [481, 237] width 681 height 183
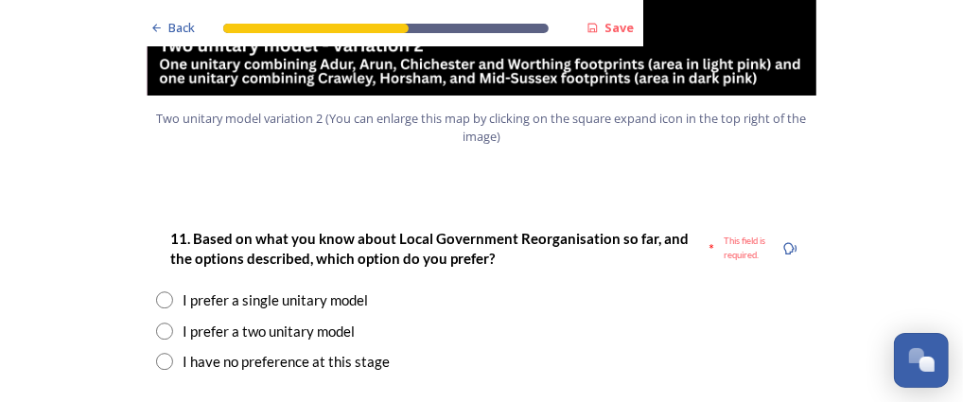
scroll to position [2420, 0]
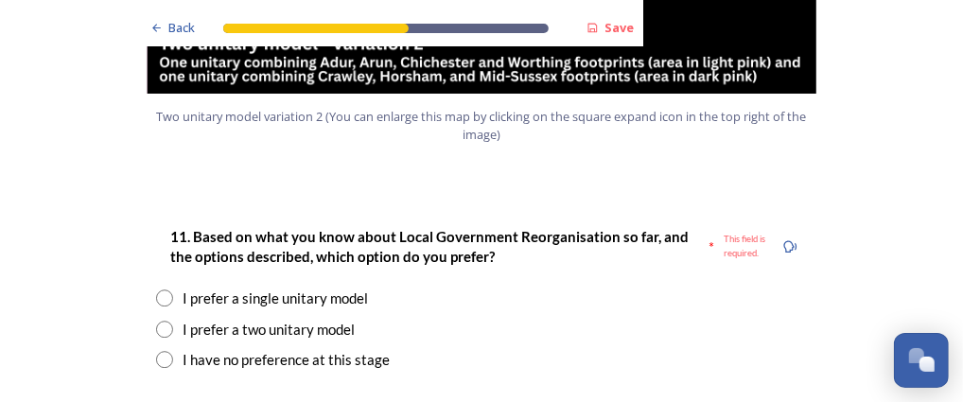
click at [156, 351] on input "radio" at bounding box center [164, 359] width 17 height 17
radio input "true"
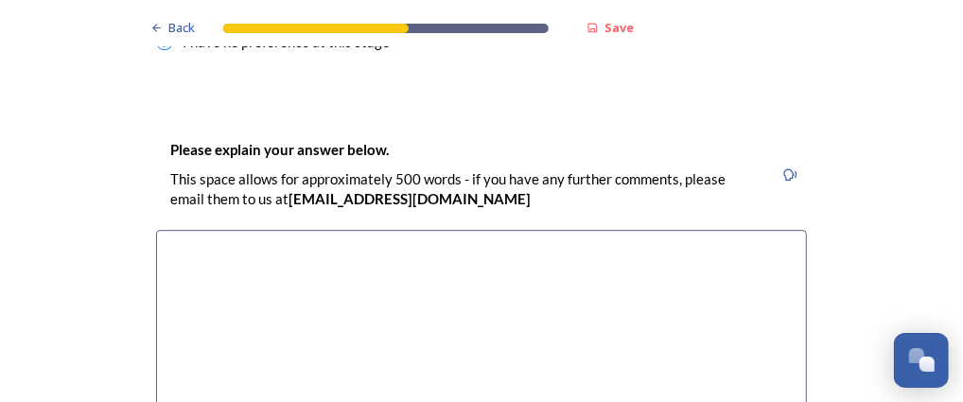
scroll to position [2737, 0]
click at [173, 231] on textarea at bounding box center [481, 337] width 650 height 213
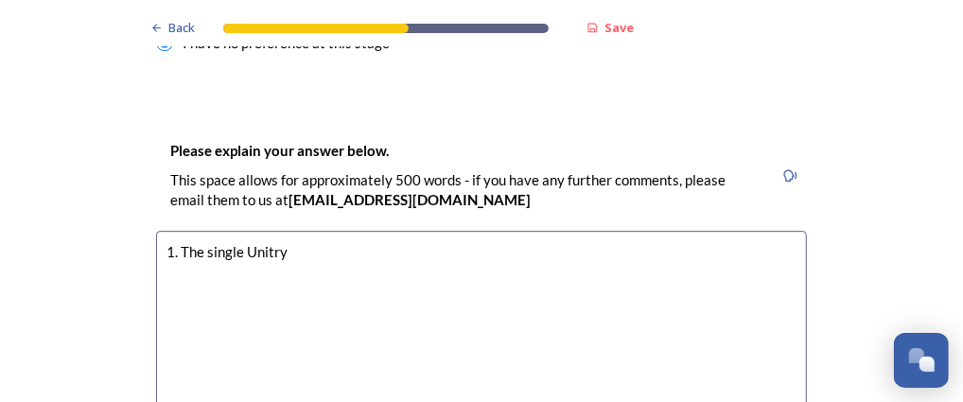
click at [255, 231] on textarea "1. The single Unitry" at bounding box center [481, 337] width 650 height 213
drag, startPoint x: 255, startPoint y: 199, endPoint x: 529, endPoint y: 243, distance: 277.8
click at [529, 243] on textarea "1. The single Unitry" at bounding box center [481, 337] width 650 height 213
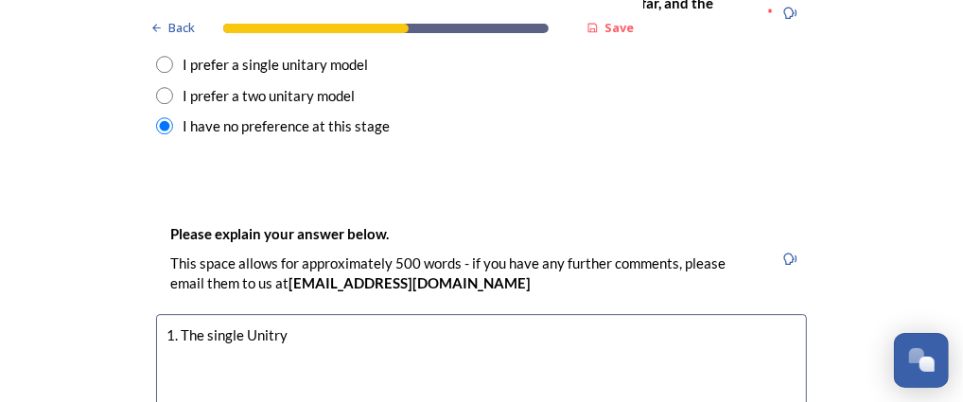
scroll to position [2656, 0]
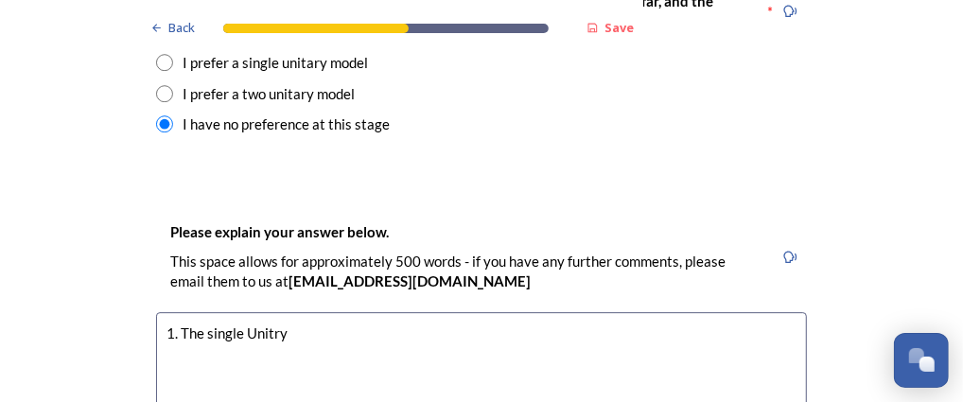
drag, startPoint x: 723, startPoint y: 2, endPoint x: 263, endPoint y: 273, distance: 534.5
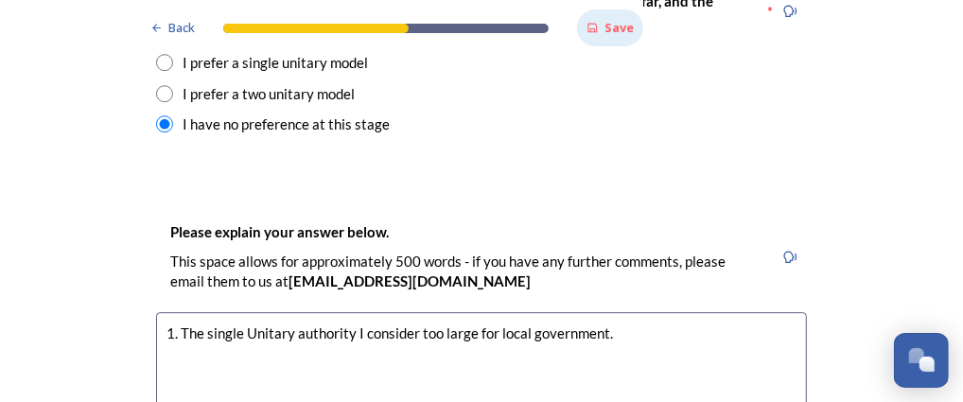
type textarea "1. The single Unitary authority I consider too large for local government."
click at [607, 29] on strong "Save" at bounding box center [618, 27] width 29 height 17
drag, startPoint x: 499, startPoint y: 237, endPoint x: 841, endPoint y: 183, distance: 346.5
